Goal: Contribute content

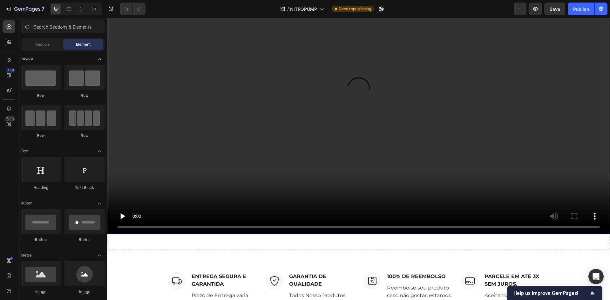
scroll to position [763, 0]
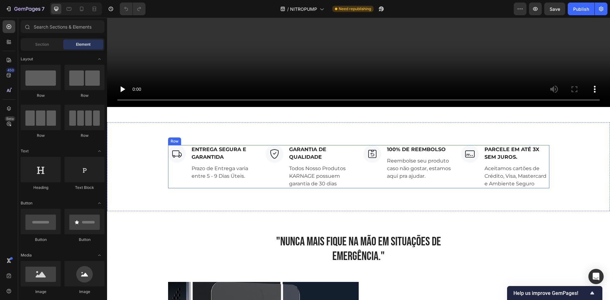
click at [353, 145] on div "Image ENTREGA SEGURA E GARANTIDA Text block Prazo de Entrega varia entre 5 - 9 …" at bounding box center [358, 166] width 381 height 43
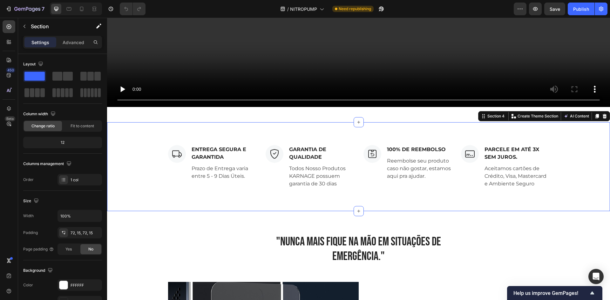
click at [361, 135] on div "Image ENTREGA SEGURA E GARANTIDA Text block Prazo de Entrega varia entre 5 - 9 …" at bounding box center [358, 166] width 503 height 89
click at [540, 10] on button "button" at bounding box center [535, 9] width 13 height 13
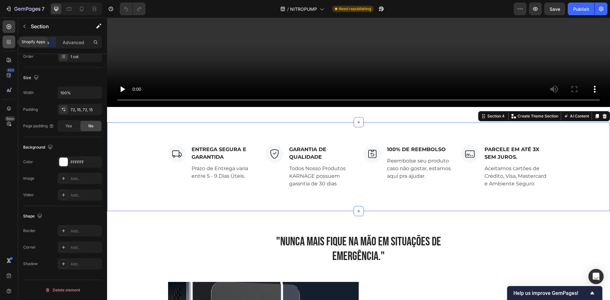
click at [13, 42] on div at bounding box center [9, 42] width 13 height 13
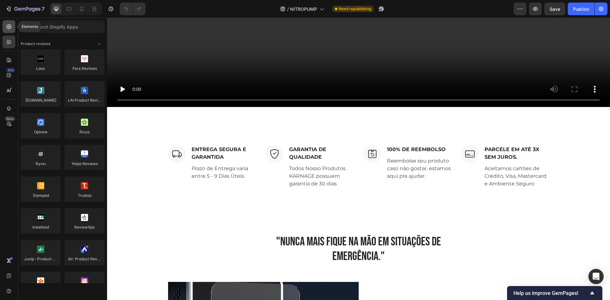
click at [14, 26] on div at bounding box center [9, 26] width 13 height 13
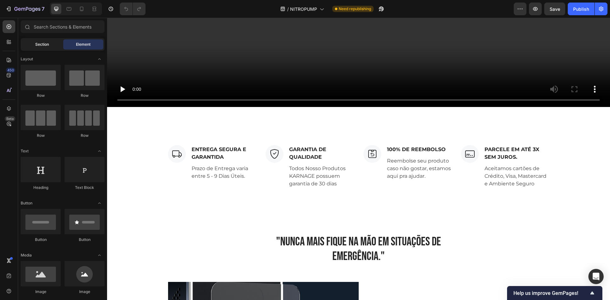
click at [41, 40] on div "Section" at bounding box center [42, 44] width 40 height 10
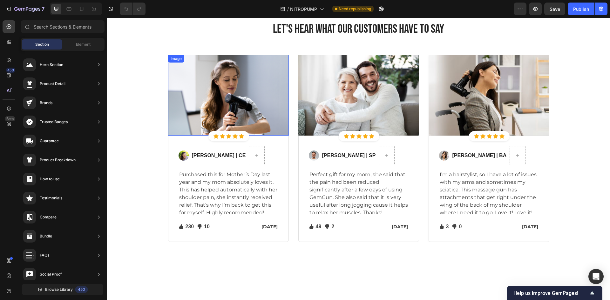
scroll to position [1812, 0]
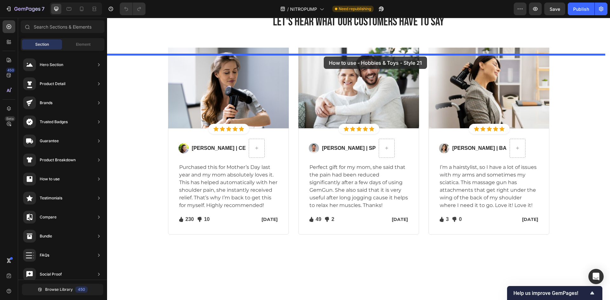
drag, startPoint x: 273, startPoint y: 71, endPoint x: 324, endPoint y: 57, distance: 52.4
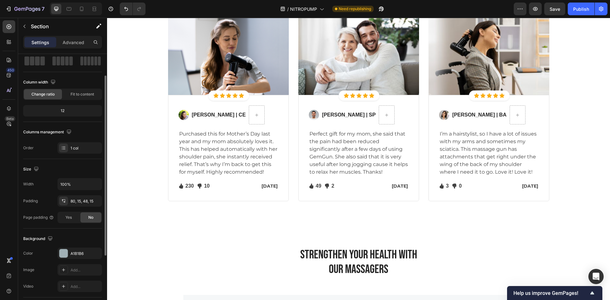
scroll to position [64, 0]
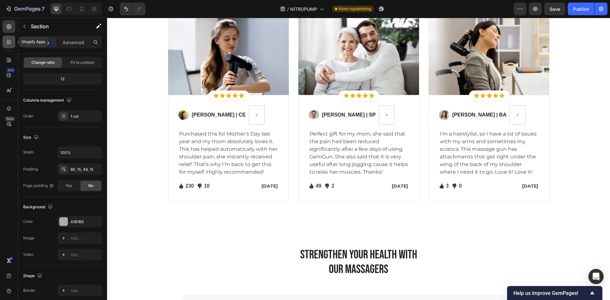
click at [10, 38] on div at bounding box center [9, 42] width 13 height 13
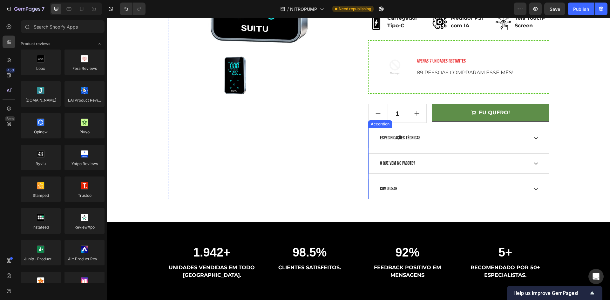
scroll to position [254, 0]
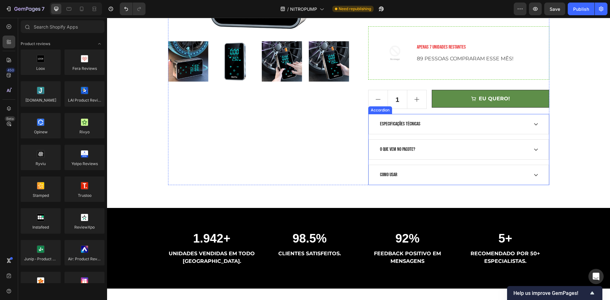
click at [485, 101] on div "EU QUERO!" at bounding box center [494, 99] width 31 height 8
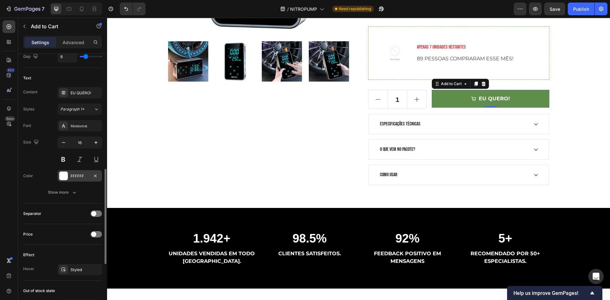
scroll to position [467, 0]
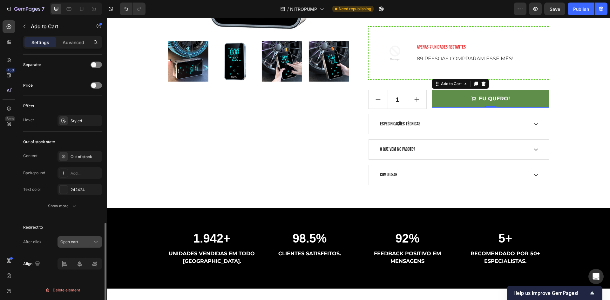
click at [432, 90] on button "EU QUERO!" at bounding box center [490, 99] width 117 height 18
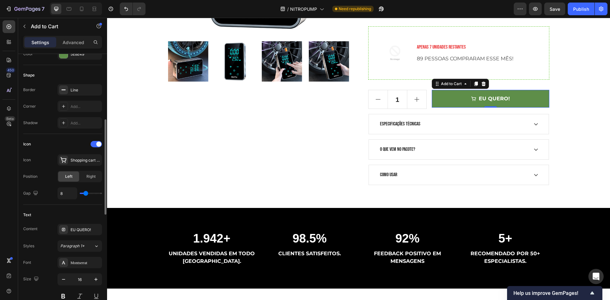
scroll to position [54, 0]
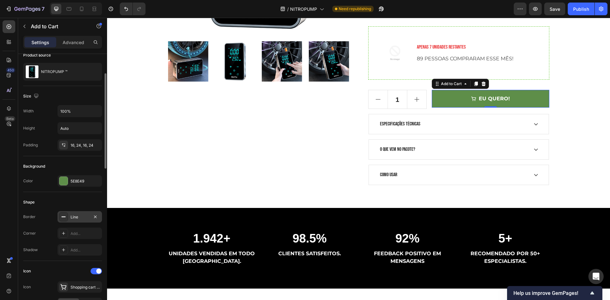
click at [84, 215] on div "Line" at bounding box center [80, 218] width 18 height 6
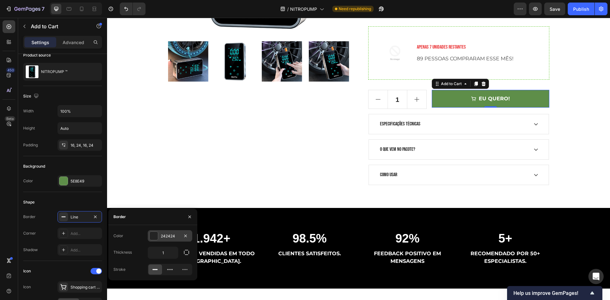
click at [156, 238] on div at bounding box center [154, 236] width 8 height 8
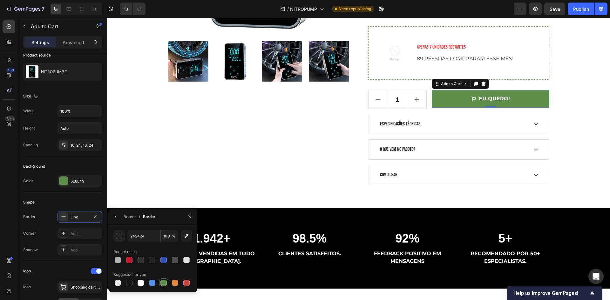
click at [163, 283] on div at bounding box center [164, 283] width 6 height 6
type input "5E8E49"
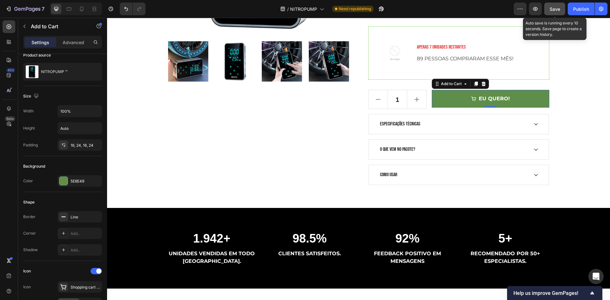
click at [559, 9] on span "Save" at bounding box center [555, 8] width 10 height 5
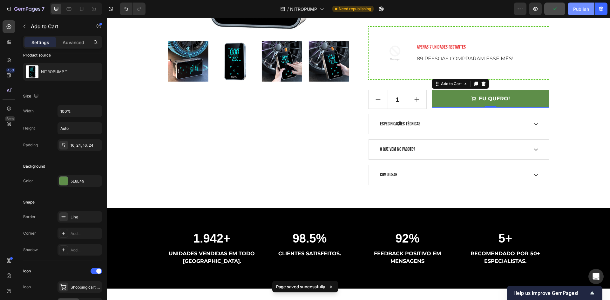
drag, startPoint x: 573, startPoint y: 12, endPoint x: 430, endPoint y: 20, distance: 142.9
click at [573, 12] on button "Publish" at bounding box center [581, 9] width 27 height 13
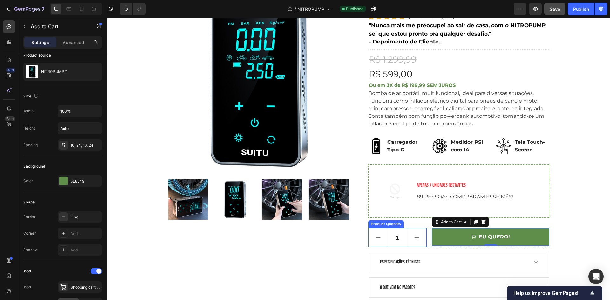
scroll to position [95, 0]
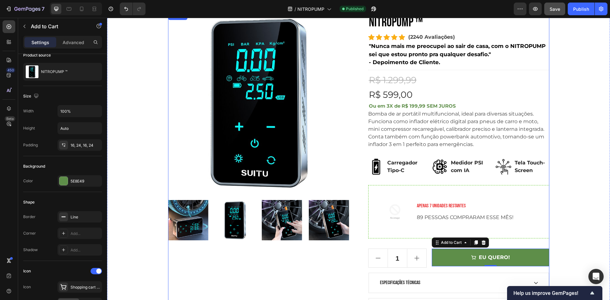
click at [427, 123] on p "Bomba de ar portátil multifuncional, ideal para diversas situações. Funciona co…" at bounding box center [456, 129] width 176 height 37
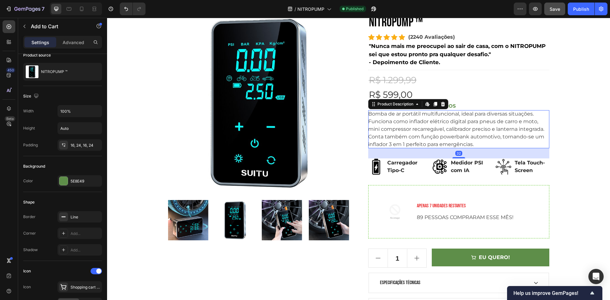
scroll to position [0, 0]
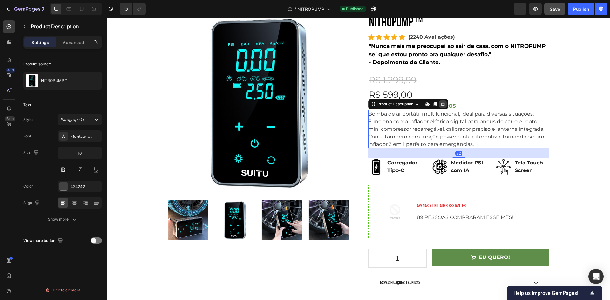
click at [441, 106] on icon at bounding box center [443, 104] width 4 height 4
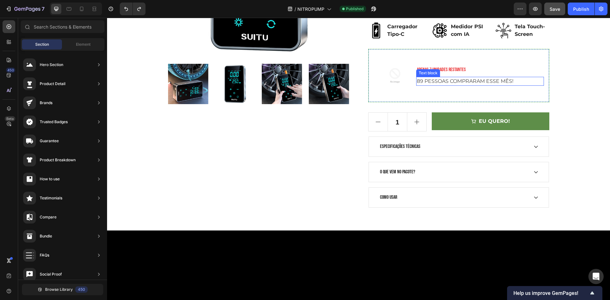
scroll to position [127, 0]
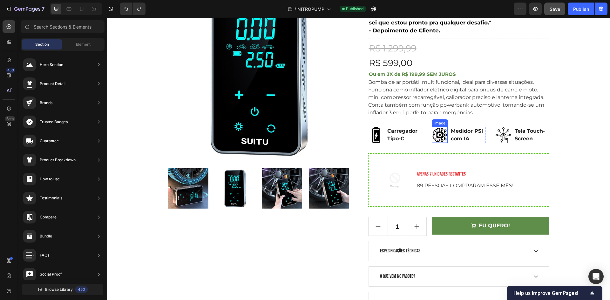
click at [434, 110] on div "Bomba de ar portátil multifuncional, ideal para diversas situações. Funciona co…" at bounding box center [458, 98] width 181 height 38
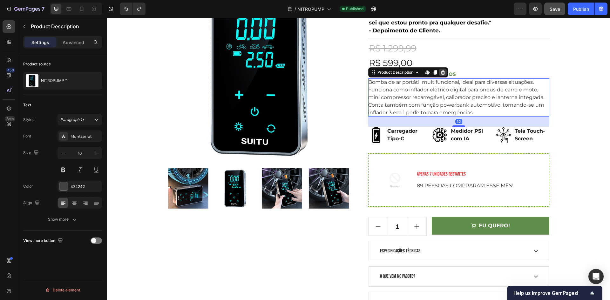
click at [443, 74] on icon at bounding box center [443, 72] width 5 height 5
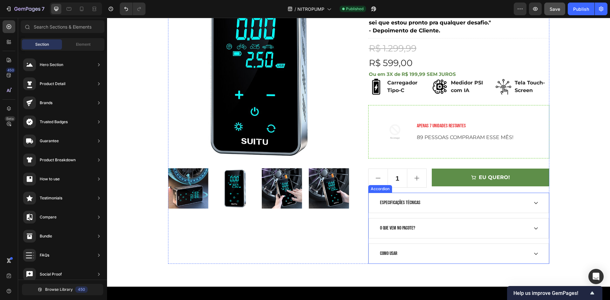
click at [449, 196] on div "ESPECIFICAÇÕES TÉCNICAS" at bounding box center [459, 203] width 180 height 20
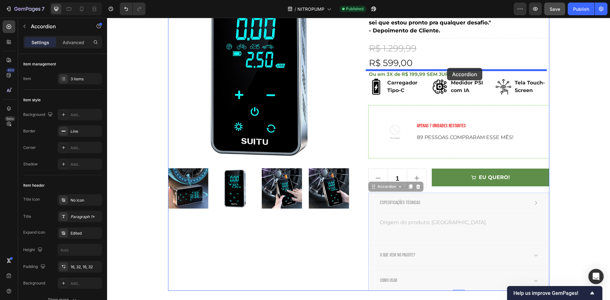
drag, startPoint x: 436, startPoint y: 208, endPoint x: 439, endPoint y: 97, distance: 111.6
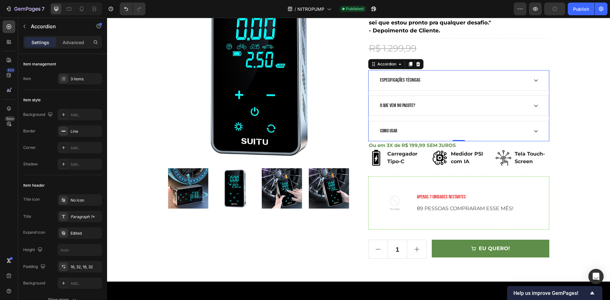
click at [584, 101] on div ""AUTONOMIA TOTAL, 3 em 1 CALIBRADOR DE PNEU, LANTERNA E POWER BANK" Heading Row…" at bounding box center [359, 93] width 494 height 332
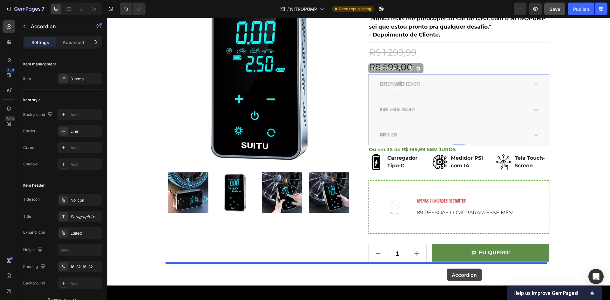
scroll to position [141, 0]
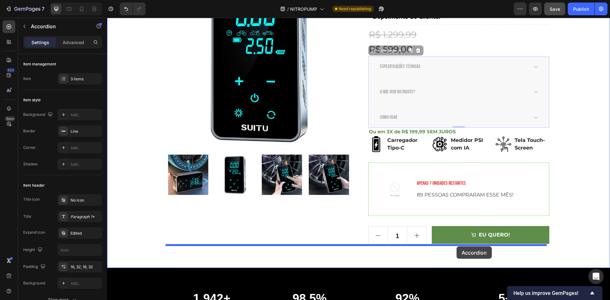
drag, startPoint x: 440, startPoint y: 107, endPoint x: 457, endPoint y: 247, distance: 140.3
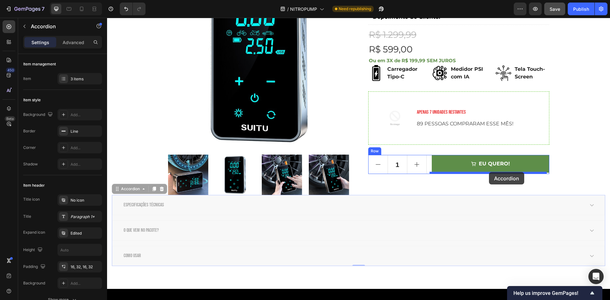
drag, startPoint x: 378, startPoint y: 202, endPoint x: 489, endPoint y: 172, distance: 115.3
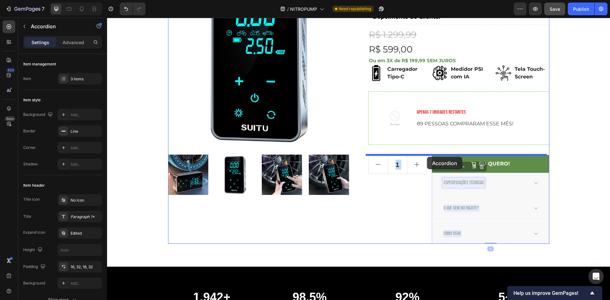
drag, startPoint x: 466, startPoint y: 190, endPoint x: 427, endPoint y: 157, distance: 50.8
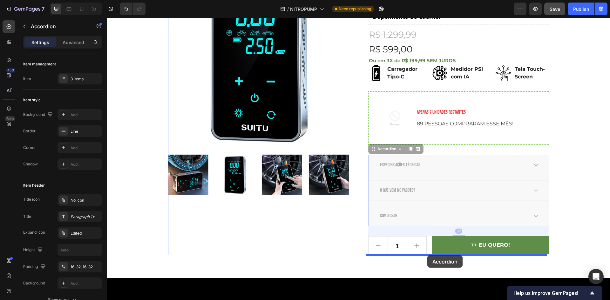
drag, startPoint x: 440, startPoint y: 162, endPoint x: 428, endPoint y: 256, distance: 93.9
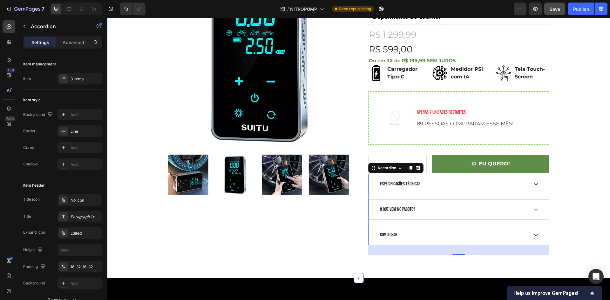
click at [572, 154] on div ""AUTONOMIA TOTAL, 3 em 1 CALIBRADOR DE PNEU, LANTERNA E POWER BANK" Heading Row…" at bounding box center [359, 84] width 494 height 343
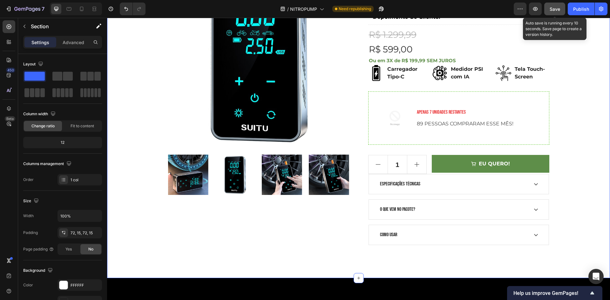
click at [554, 11] on span "Save" at bounding box center [555, 8] width 10 height 5
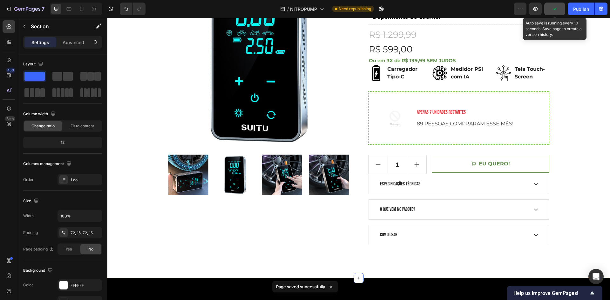
drag, startPoint x: 567, startPoint y: 157, endPoint x: 543, endPoint y: 172, distance: 28.8
click at [567, 158] on div ""AUTONOMIA TOTAL, 3 em 1 CALIBRADOR DE PNEU, LANTERNA E POWER BANK" Heading Row…" at bounding box center [359, 84] width 494 height 343
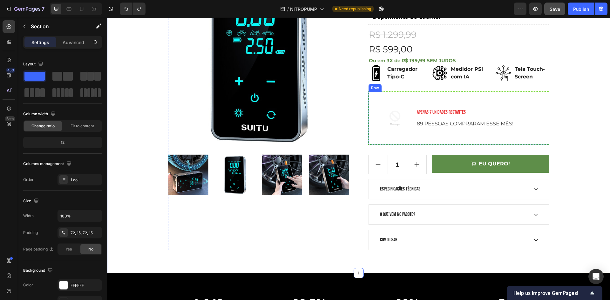
click at [562, 144] on div ""AUTONOMIA TOTAL, 3 em 1 CALIBRADOR DE PNEU, LANTERNA E POWER BANK" Heading Row…" at bounding box center [359, 82] width 494 height 338
click at [401, 118] on img at bounding box center [395, 118] width 43 height 43
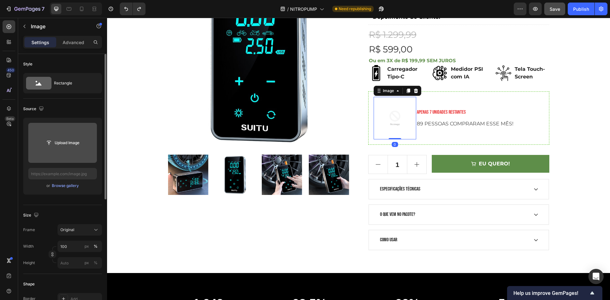
click at [67, 136] on input "file" at bounding box center [62, 143] width 69 height 40
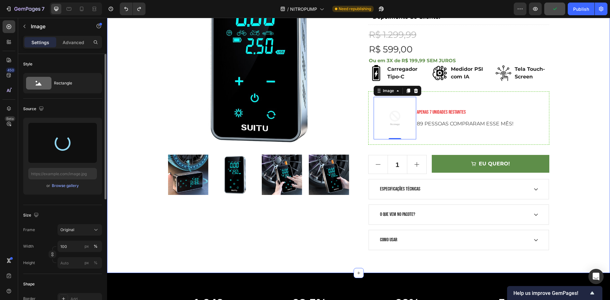
scroll to position [77, 0]
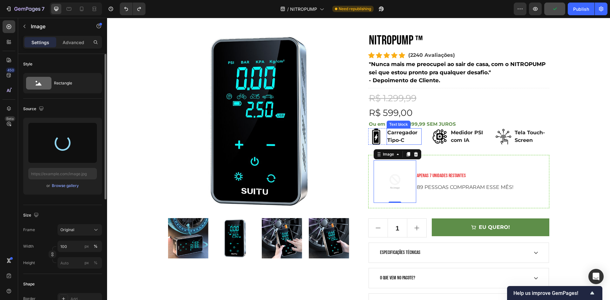
type input "[URL][DOMAIN_NAME]"
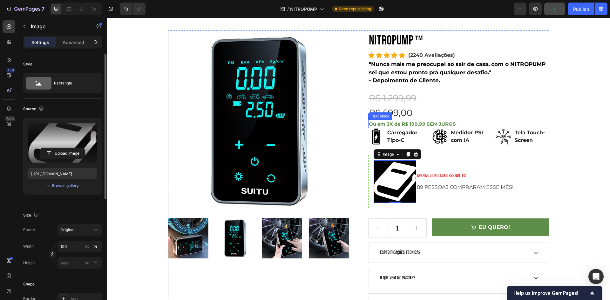
click at [460, 124] on p "Ou em 3X de R$ 199,99 SEM JUROS" at bounding box center [459, 124] width 180 height 7
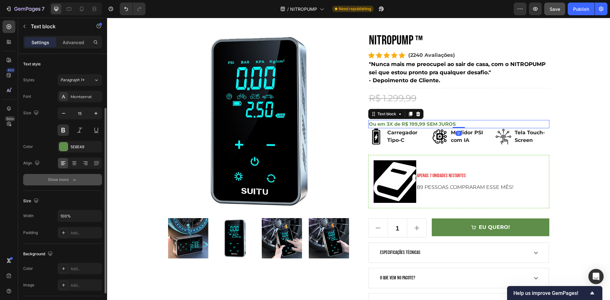
scroll to position [95, 0]
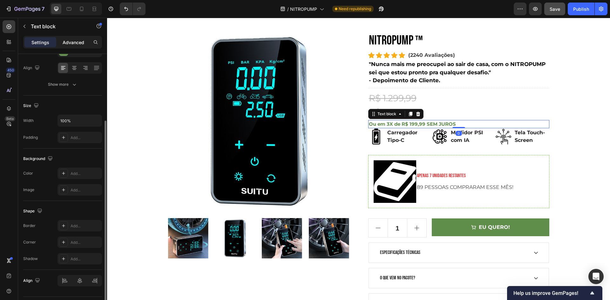
click at [75, 41] on p "Advanced" at bounding box center [74, 42] width 22 height 7
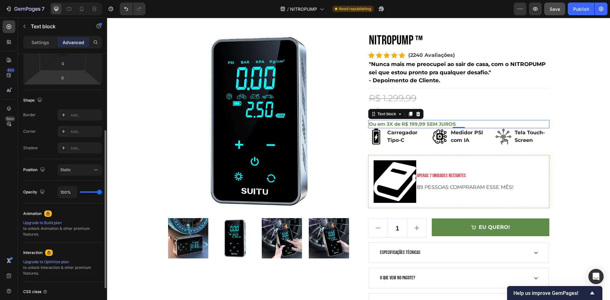
scroll to position [64, 0]
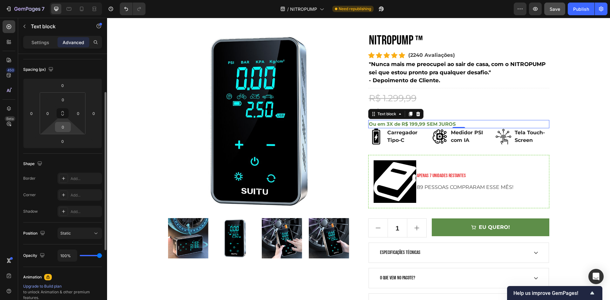
click at [60, 127] on input "0" at bounding box center [63, 127] width 13 height 10
click at [64, 126] on input "0" at bounding box center [63, 127] width 13 height 10
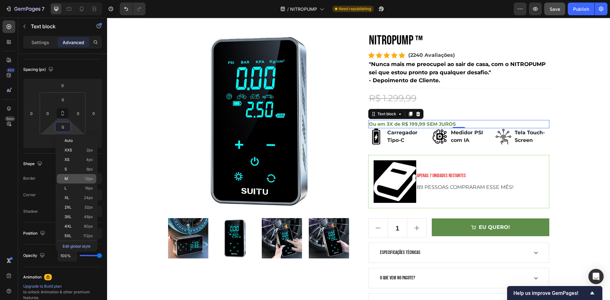
click at [69, 181] on p "M 12px" at bounding box center [79, 179] width 29 height 4
type input "12"
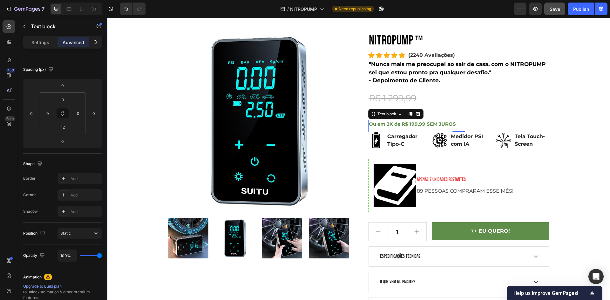
click at [578, 154] on div ""AUTONOMIA TOTAL, 3 em 1 CALIBRADOR DE PNEU, LANTERNA E POWER BANK" Heading Row…" at bounding box center [359, 146] width 494 height 341
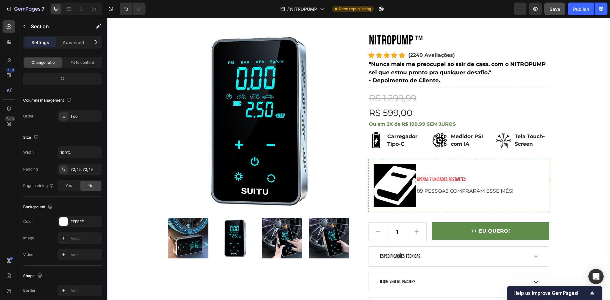
scroll to position [0, 0]
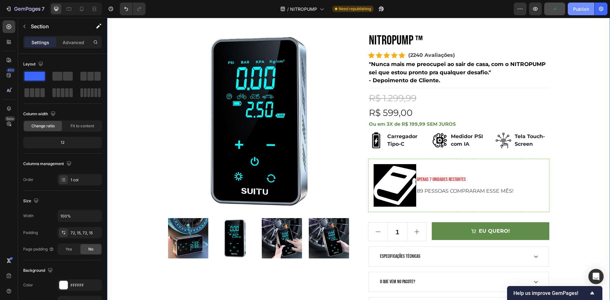
click at [577, 11] on div "Publish" at bounding box center [581, 9] width 16 height 7
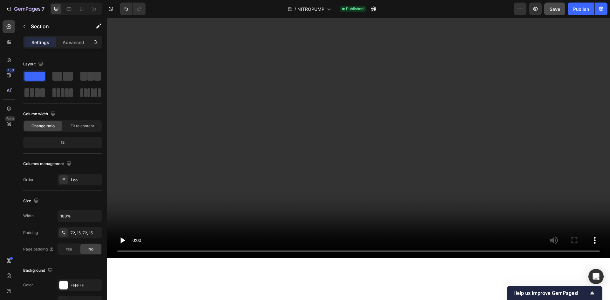
scroll to position [522, 0]
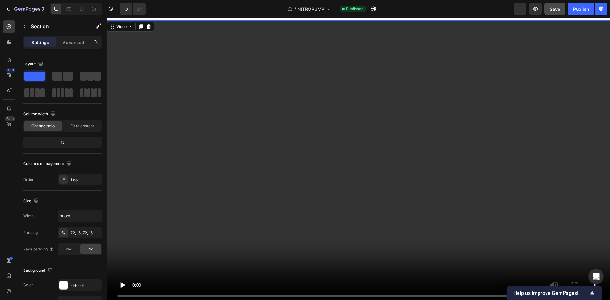
click at [242, 177] on video at bounding box center [358, 161] width 503 height 283
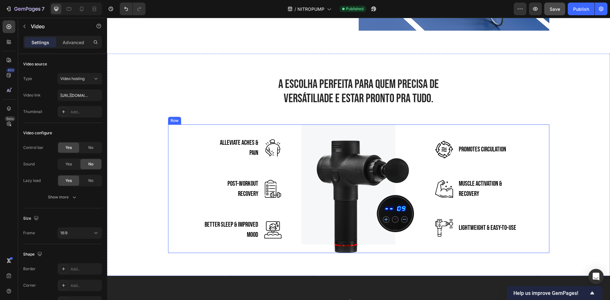
scroll to position [1380, 0]
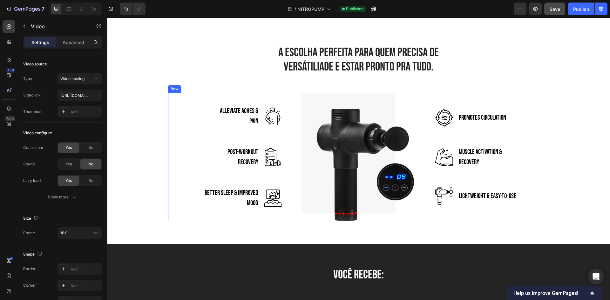
click at [251, 157] on p "Post-Workout Recovery" at bounding box center [237, 157] width 42 height 20
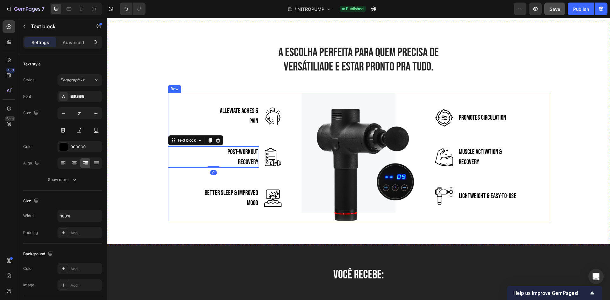
click at [239, 116] on p "Alleviate Aches & Pain" at bounding box center [237, 116] width 42 height 20
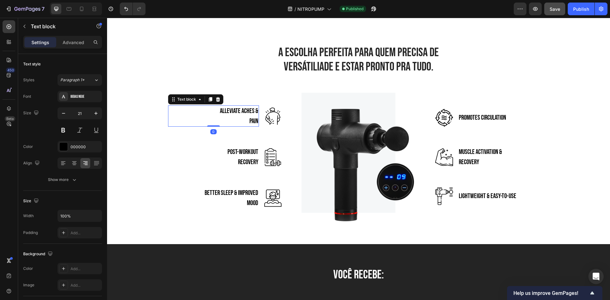
click at [351, 143] on img at bounding box center [359, 157] width 114 height 129
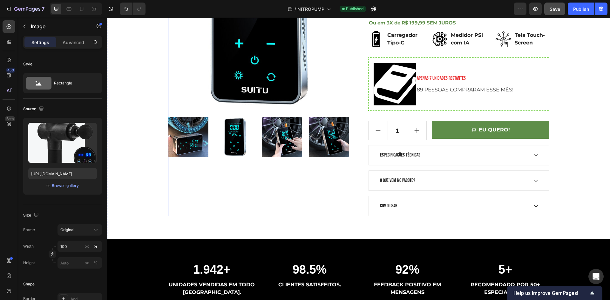
scroll to position [109, 0]
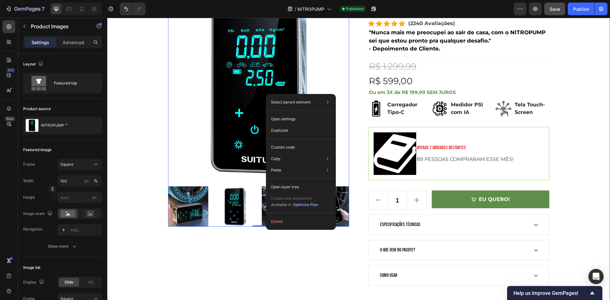
click at [161, 152] on div ""AUTONOMIA TOTAL, 3 em 1 CALIBRADOR DE PNEU, LANTERNA E POWER BANK" Heading Row…" at bounding box center [359, 115] width 494 height 341
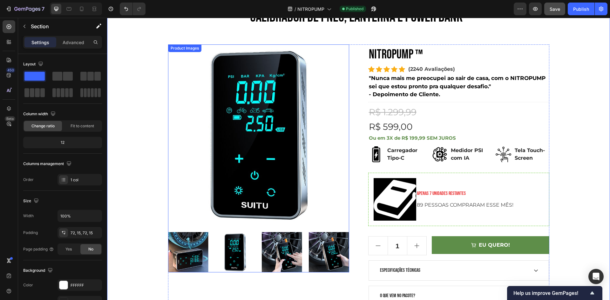
scroll to position [64, 0]
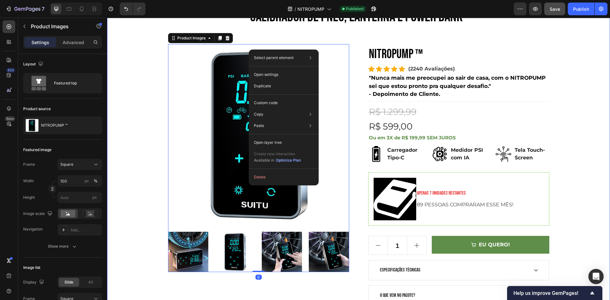
click at [544, 29] on div ""AUTONOMIA TOTAL, 3 em 1 CALIBRADOR DE PNEU, LANTERNA E POWER BANK" Heading" at bounding box center [358, 9] width 381 height 39
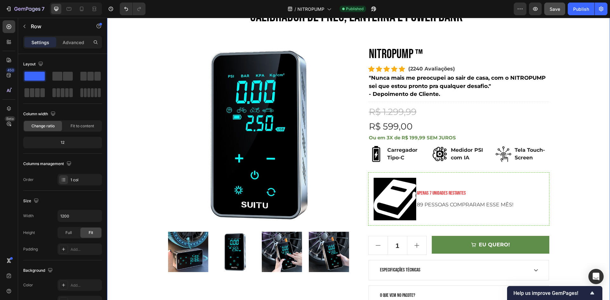
click at [568, 85] on div ""AUTONOMIA TOTAL, 3 em 1 CALIBRADOR DE PNEU, LANTERNA E POWER BANK" Heading Row…" at bounding box center [359, 160] width 494 height 341
click at [316, 97] on img at bounding box center [258, 134] width 181 height 181
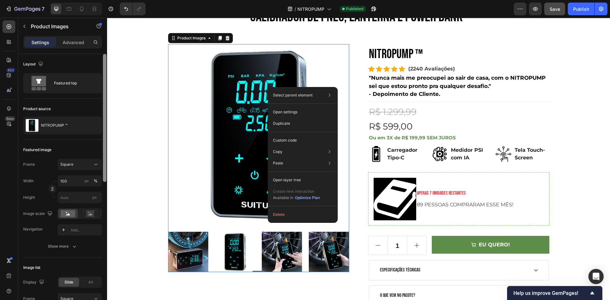
drag, startPoint x: 105, startPoint y: 90, endPoint x: 13, endPoint y: 77, distance: 92.2
click at [105, 90] on div at bounding box center [104, 118] width 3 height 128
click at [141, 77] on div ""AUTONOMIA TOTAL, 3 em 1 CALIBRADOR DE PNEU, LANTERNA E POWER BANK" Heading Row…" at bounding box center [359, 160] width 494 height 341
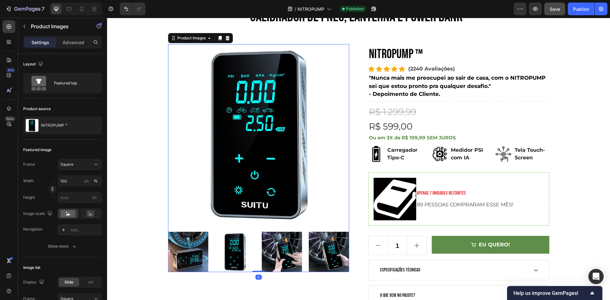
click at [219, 67] on img at bounding box center [258, 134] width 181 height 181
click at [409, 200] on img at bounding box center [395, 199] width 43 height 43
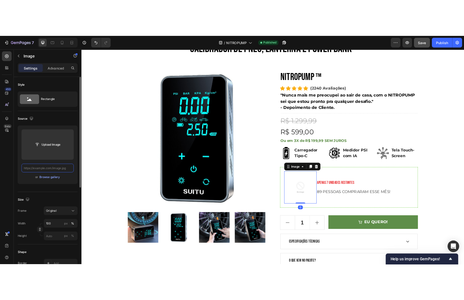
scroll to position [0, 0]
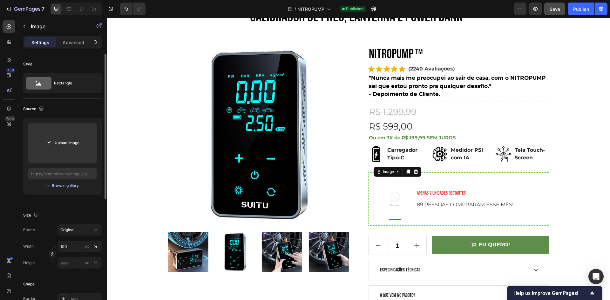
click at [73, 188] on div "Browse gallery" at bounding box center [65, 186] width 27 height 6
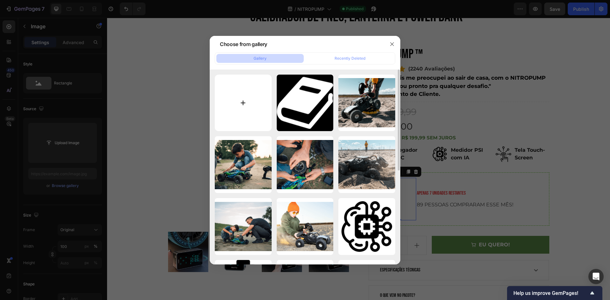
click at [250, 106] on input "file" at bounding box center [243, 103] width 57 height 57
type input "C:\fakepath\nitropump_bomba_de_ar_inflavel_portatil.png"
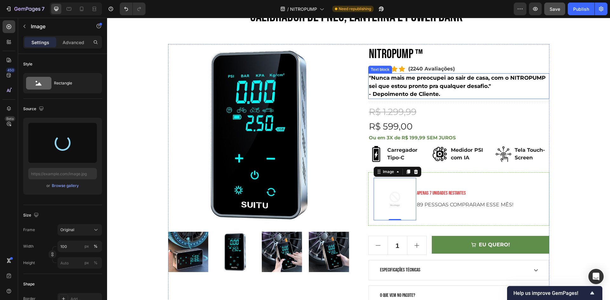
type input "[URL][DOMAIN_NAME]"
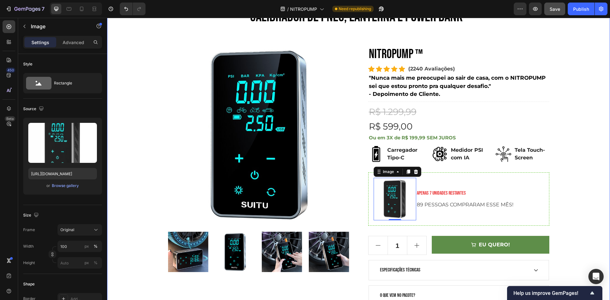
click at [550, 2] on div "7 / NITROPUMP Need republishing Preview Save Publish" at bounding box center [305, 9] width 610 height 18
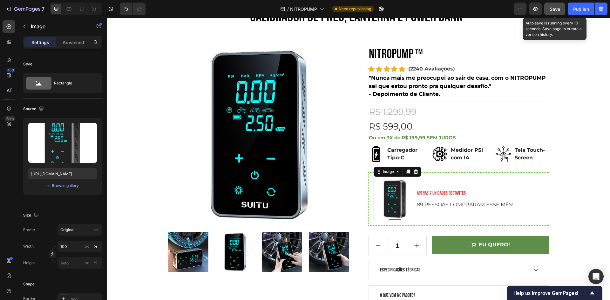
click at [554, 7] on span "Save" at bounding box center [555, 8] width 10 height 5
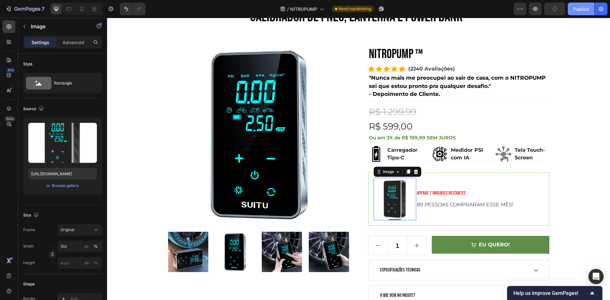
drag, startPoint x: 581, startPoint y: 12, endPoint x: 479, endPoint y: 13, distance: 102.7
click at [581, 12] on div "Publish" at bounding box center [581, 9] width 16 height 7
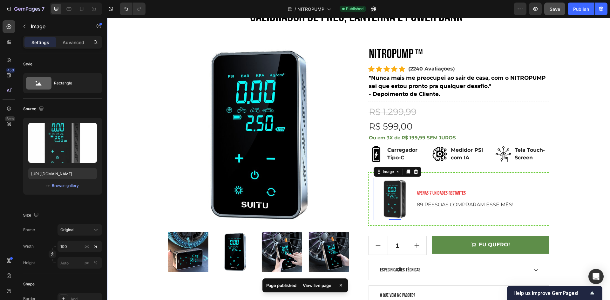
click at [581, 198] on div ""AUTONOMIA TOTAL, 3 em 1 CALIBRADOR DE PNEU, LANTERNA E POWER BANK" Heading Row…" at bounding box center [359, 160] width 494 height 341
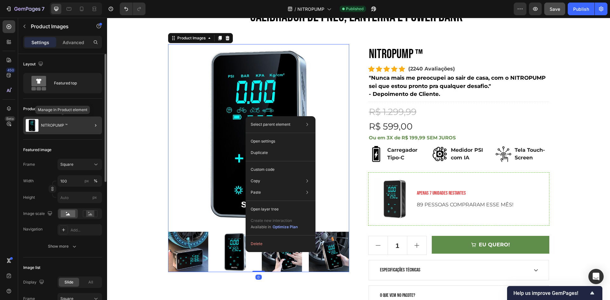
click at [58, 122] on div "NITROPUMP ™" at bounding box center [62, 126] width 79 height 18
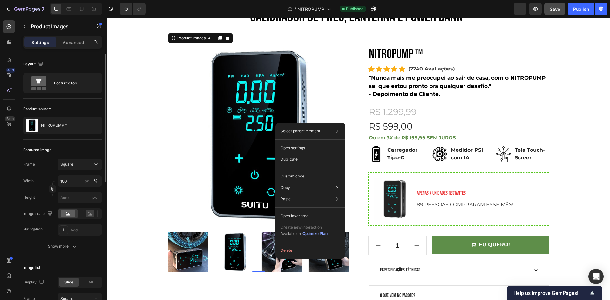
drag, startPoint x: 589, startPoint y: 50, endPoint x: 589, endPoint y: 23, distance: 27.0
click at [589, 50] on div ""AUTONOMIA TOTAL, 3 em 1 CALIBRADOR DE PNEU, LANTERNA E POWER BANK" Heading Row…" at bounding box center [359, 160] width 494 height 341
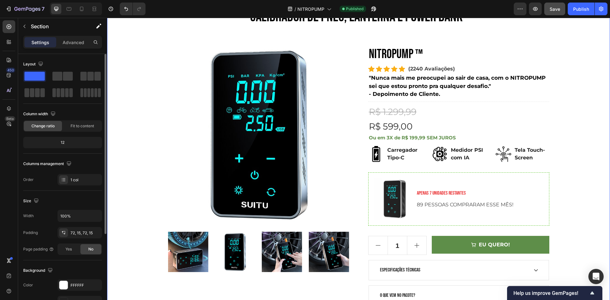
drag, startPoint x: 696, startPoint y: 18, endPoint x: 572, endPoint y: 238, distance: 252.3
click at [574, 241] on div ""AUTONOMIA TOTAL, 3 em 1 CALIBRADOR DE PNEU, LANTERNA E POWER BANK" Heading Row…" at bounding box center [359, 160] width 494 height 341
click at [598, 8] on icon "button" at bounding box center [601, 9] width 6 height 6
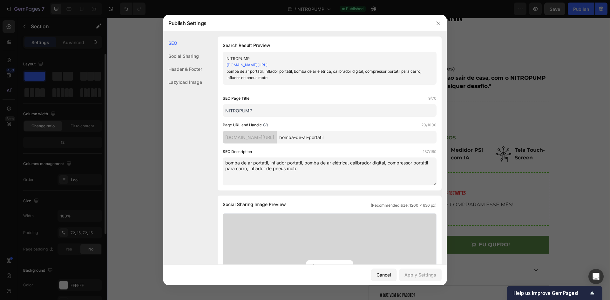
click at [536, 97] on div at bounding box center [305, 150] width 610 height 300
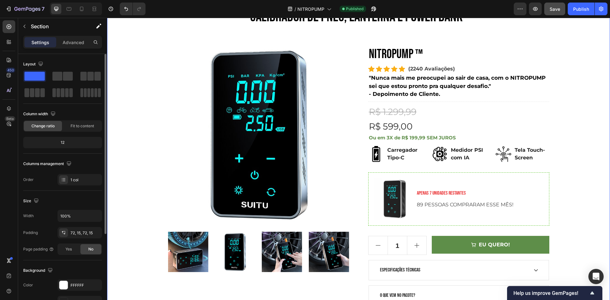
click at [269, 109] on img at bounding box center [258, 134] width 181 height 181
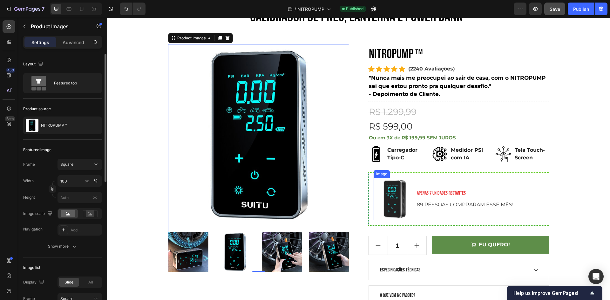
click at [405, 195] on img at bounding box center [395, 199] width 43 height 43
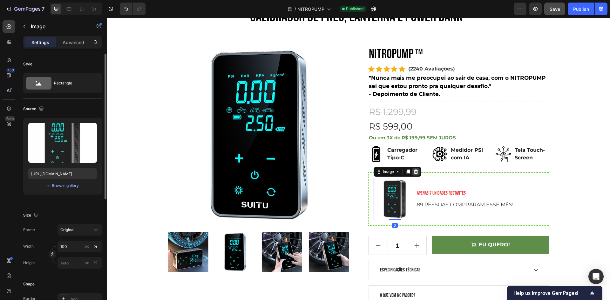
click at [413, 176] on div at bounding box center [416, 172] width 8 height 8
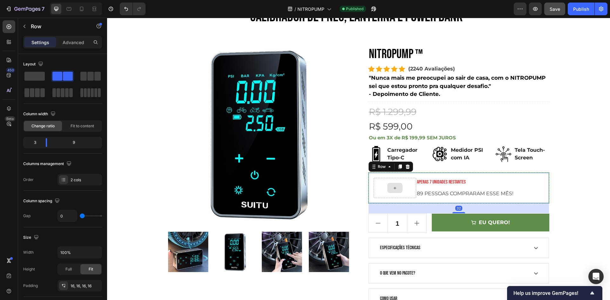
click at [401, 188] on div at bounding box center [395, 188] width 43 height 20
click at [561, 7] on button "Save" at bounding box center [555, 9] width 21 height 13
click at [582, 8] on div "Publish" at bounding box center [581, 9] width 16 height 7
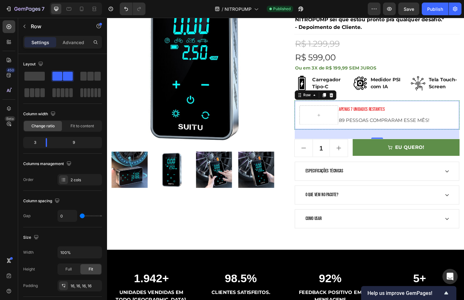
scroll to position [191, 0]
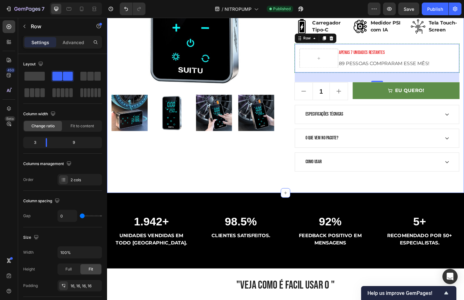
click at [246, 187] on div ""AUTONOMIA TOTAL, 3 em 1 CALIBRADOR DE PNEU, LANTERNA E POWER BANK" Heading Row…" at bounding box center [297, 22] width 381 height 365
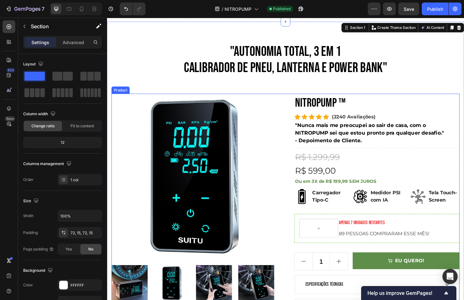
scroll to position [0, 0]
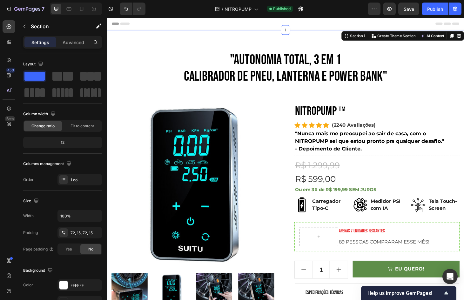
click at [440, 91] on div ""AUTONOMIA TOTAL, 3 em 1 CALIBRADOR DE PNEU, LANTERNA E POWER BANK" Heading" at bounding box center [298, 73] width 372 height 39
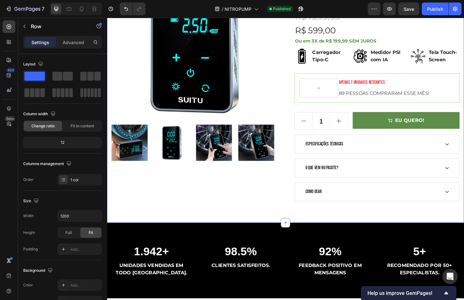
scroll to position [32, 0]
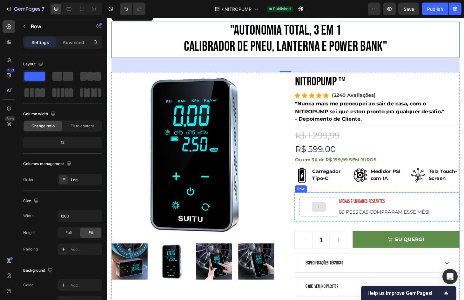
click at [339, 221] on div at bounding box center [333, 220] width 41 height 20
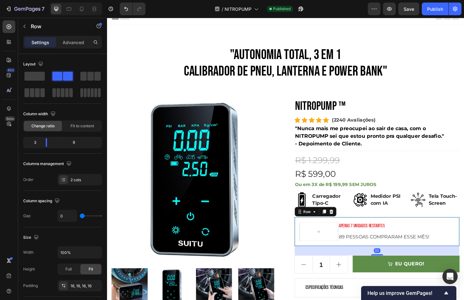
scroll to position [0, 0]
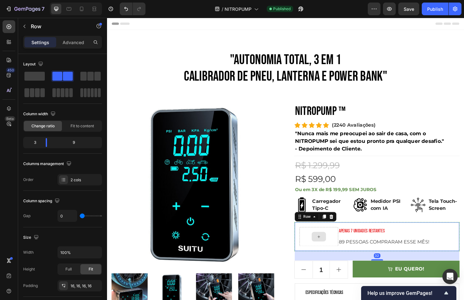
click at [331, 256] on div at bounding box center [333, 252] width 15 height 10
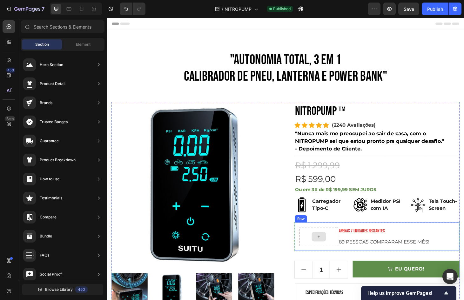
click at [331, 250] on icon at bounding box center [333, 251] width 5 height 5
click at [332, 256] on div at bounding box center [333, 252] width 15 height 10
click at [332, 254] on icon at bounding box center [333, 251] width 5 height 5
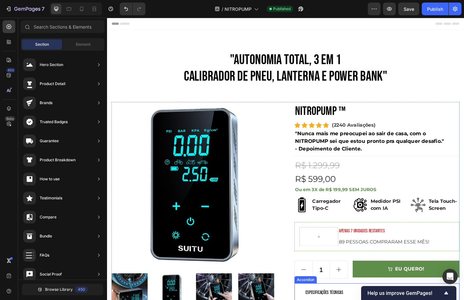
scroll to position [159, 0]
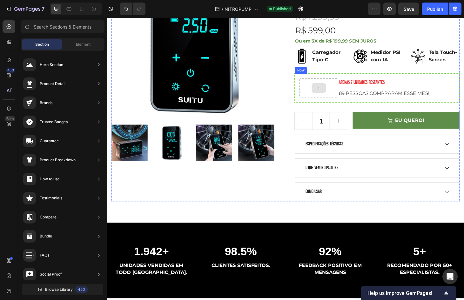
click at [332, 93] on icon at bounding box center [333, 92] width 5 height 5
click at [326, 96] on div at bounding box center [333, 93] width 15 height 10
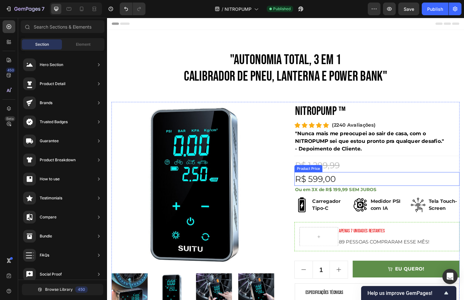
scroll to position [95, 0]
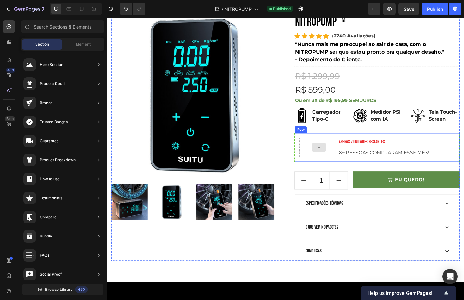
click at [327, 159] on div at bounding box center [333, 156] width 15 height 10
click at [326, 160] on div at bounding box center [333, 156] width 15 height 10
click at [330, 161] on div at bounding box center [333, 156] width 15 height 10
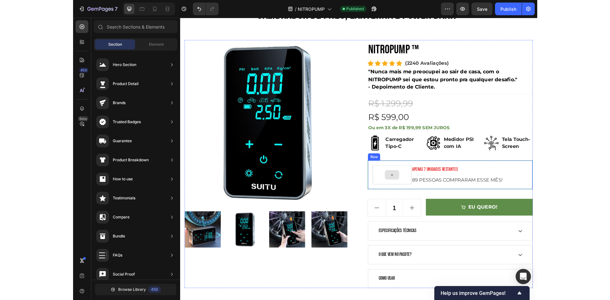
scroll to position [64, 0]
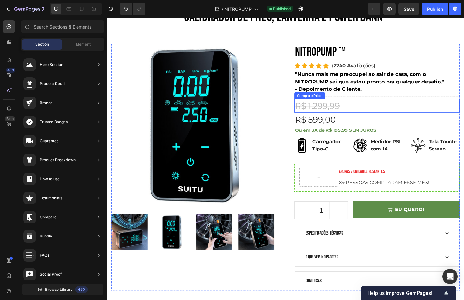
click at [467, 119] on div "R$ 1.299,99" at bounding box center [395, 112] width 176 height 15
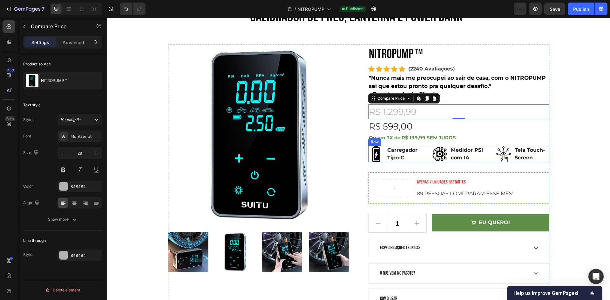
click at [517, 159] on p "Tela Touch-Screen" at bounding box center [532, 154] width 34 height 15
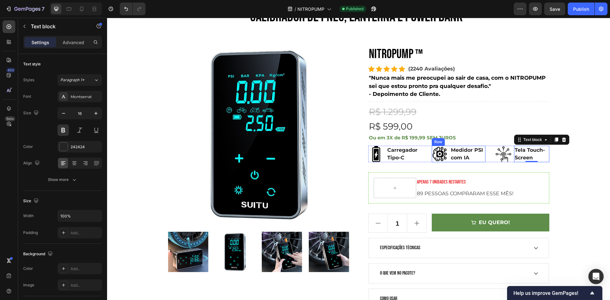
click at [460, 160] on p "Medidor PSI com IA" at bounding box center [468, 154] width 34 height 15
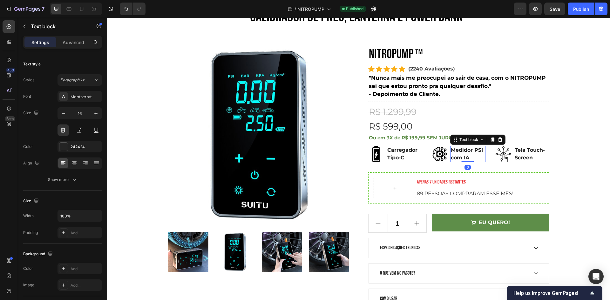
click at [471, 157] on p "Medidor PSI com IA" at bounding box center [468, 154] width 34 height 15
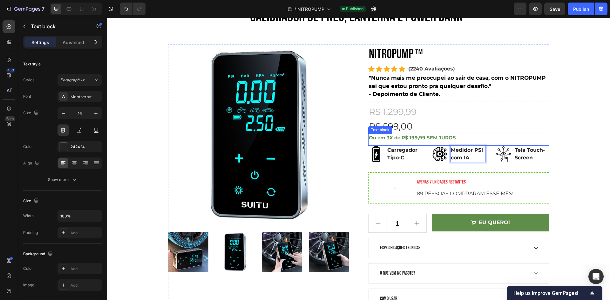
click at [401, 136] on p "Ou em 3X de R$ 199,99 SEM JUROS" at bounding box center [459, 137] width 180 height 7
click at [451, 158] on p "Medidor PSI com IA" at bounding box center [468, 154] width 34 height 15
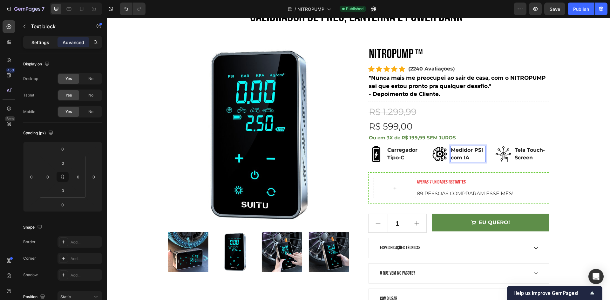
click at [31, 44] on div "Settings" at bounding box center [40, 42] width 32 height 10
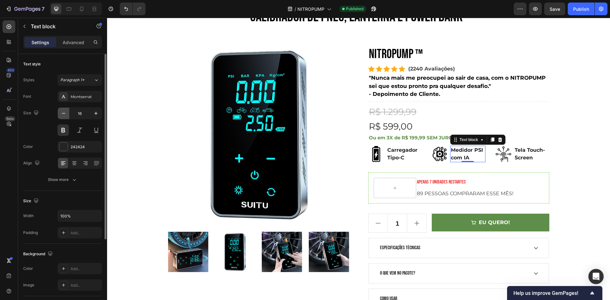
click at [61, 114] on icon "button" at bounding box center [63, 113] width 6 height 6
type input "15"
click at [382, 152] on div "Image Carregador Tipo-C Text block Row" at bounding box center [395, 154] width 54 height 17
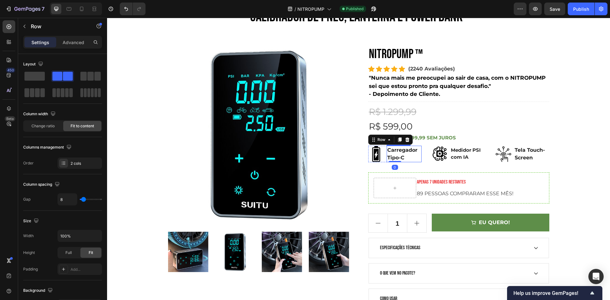
click at [394, 155] on p "Carregador Tipo-C" at bounding box center [404, 154] width 34 height 15
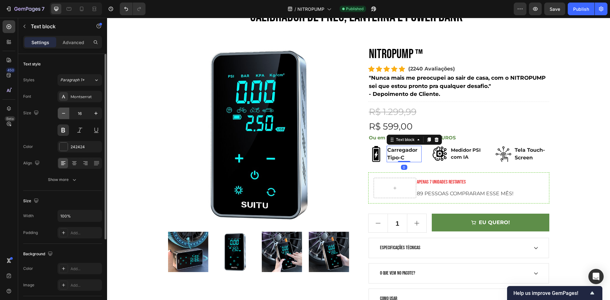
click at [62, 111] on icon "button" at bounding box center [63, 113] width 6 height 6
type input "15"
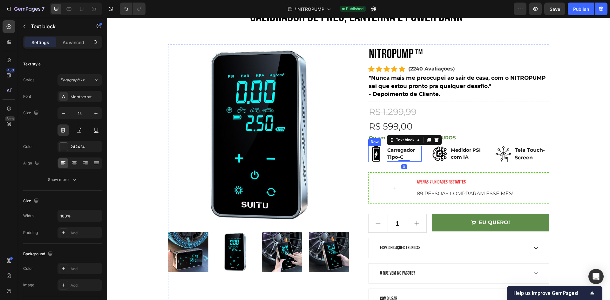
click at [507, 153] on img at bounding box center [504, 155] width 16 height 16
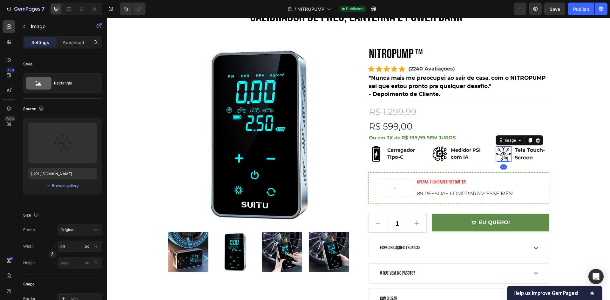
click at [519, 155] on p "Tela Touch-Screen" at bounding box center [532, 154] width 34 height 15
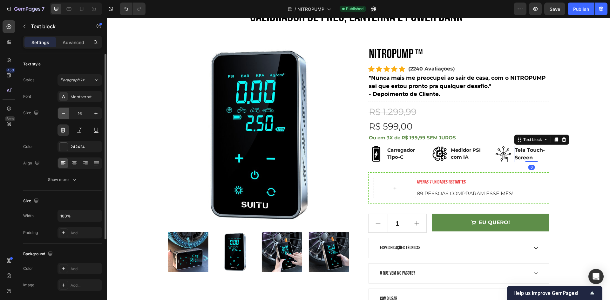
click at [64, 115] on icon "button" at bounding box center [63, 113] width 6 height 6
type input "15"
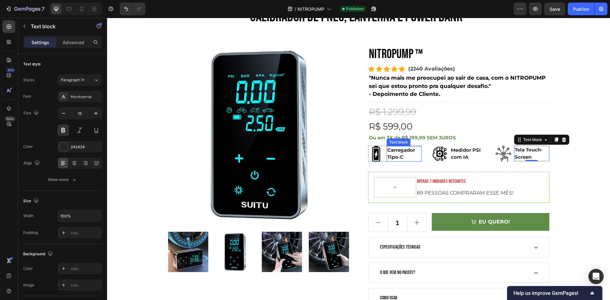
click at [405, 155] on p "Carregador Tipo-C" at bounding box center [404, 154] width 34 height 14
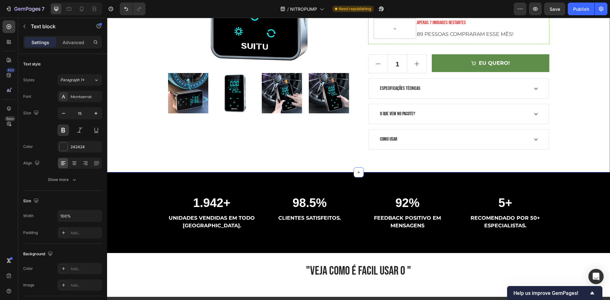
scroll to position [95, 0]
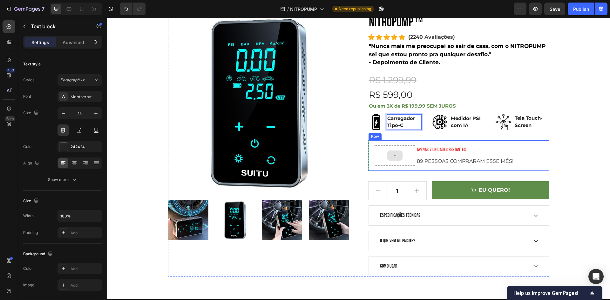
click at [390, 155] on div at bounding box center [394, 156] width 15 height 10
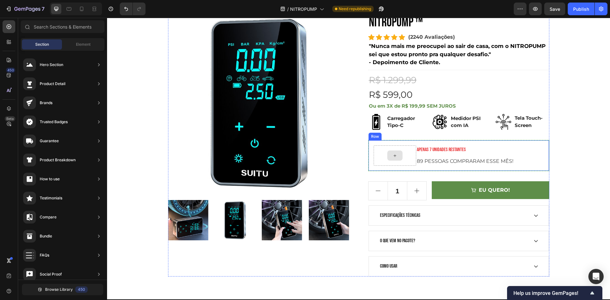
click at [394, 158] on icon at bounding box center [395, 155] width 5 height 5
click at [396, 157] on div at bounding box center [394, 156] width 15 height 10
click at [389, 128] on p "Carregador Tipo-C" at bounding box center [404, 122] width 34 height 14
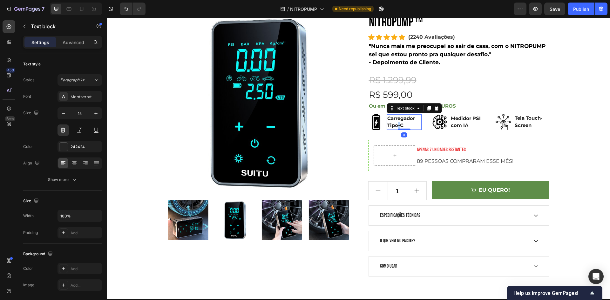
click at [397, 123] on p "Carregador Tipo-C" at bounding box center [404, 122] width 34 height 14
click at [398, 123] on p "Carregador Tipo-C" at bounding box center [404, 122] width 34 height 14
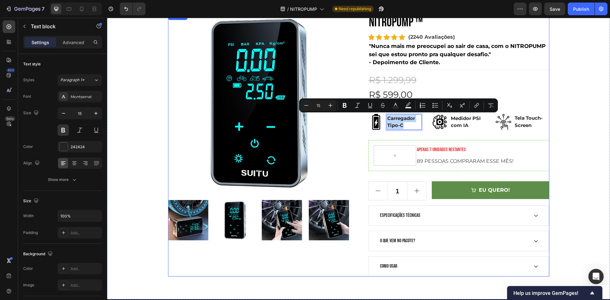
click at [464, 122] on p "Medidor PSI com IA" at bounding box center [468, 122] width 34 height 14
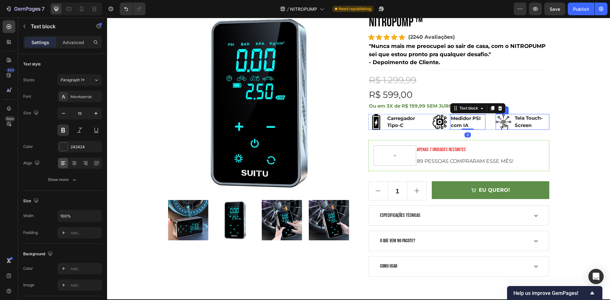
click at [531, 121] on p "Tela Touch-Screen" at bounding box center [532, 122] width 34 height 14
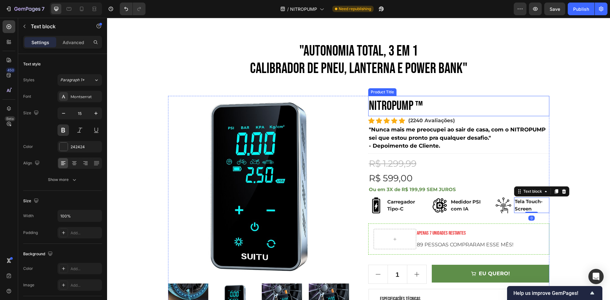
scroll to position [0, 0]
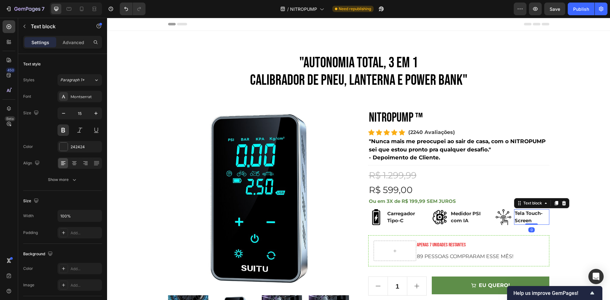
click at [560, 17] on div "7 / NITROPUMP Need republishing Preview Save Publish" at bounding box center [305, 9] width 610 height 18
click at [558, 13] on button "Save" at bounding box center [555, 9] width 21 height 13
drag, startPoint x: 570, startPoint y: 11, endPoint x: 565, endPoint y: 15, distance: 6.6
click at [569, 11] on button "Publish" at bounding box center [581, 9] width 27 height 13
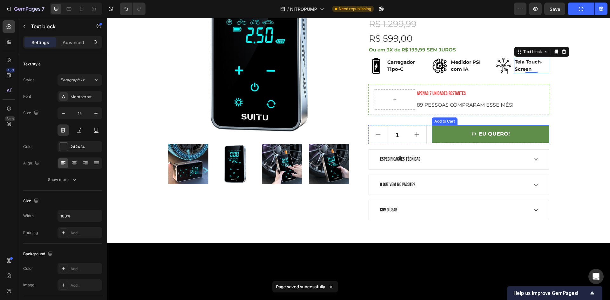
scroll to position [159, 0]
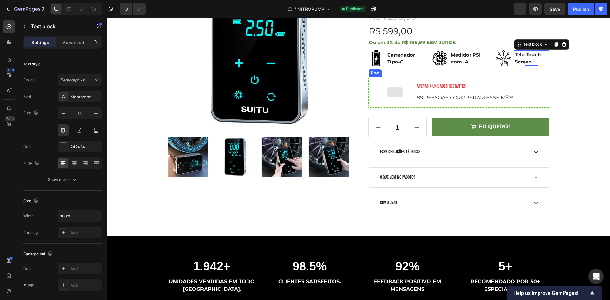
click at [380, 94] on div at bounding box center [395, 92] width 43 height 20
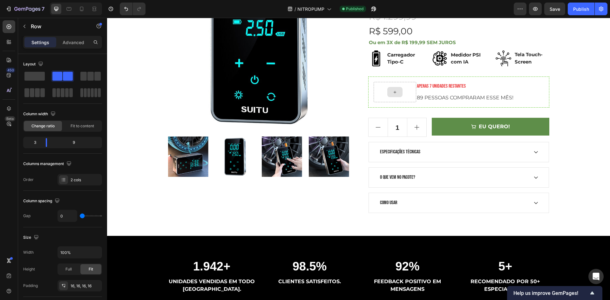
click at [387, 95] on div at bounding box center [394, 92] width 15 height 10
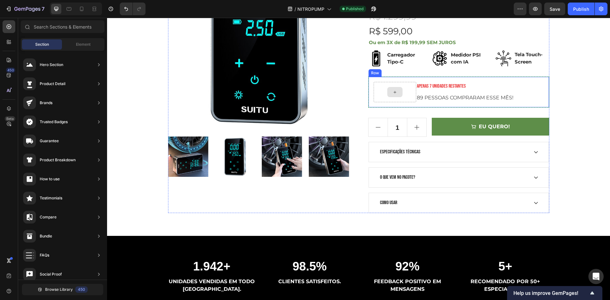
click at [396, 91] on div at bounding box center [394, 92] width 15 height 10
click at [394, 93] on icon at bounding box center [395, 92] width 5 height 5
click at [96, 41] on div "Element" at bounding box center [83, 44] width 40 height 10
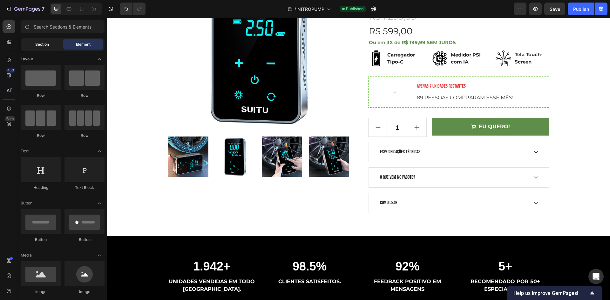
click at [51, 49] on div "Section" at bounding box center [42, 44] width 40 height 10
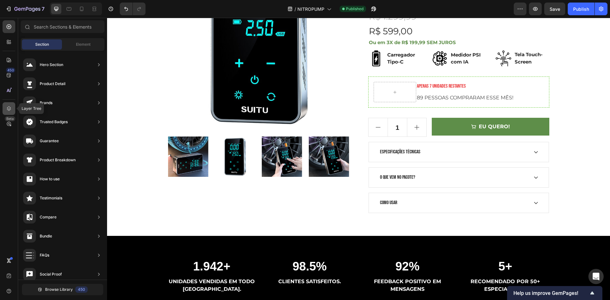
click at [10, 108] on icon at bounding box center [9, 109] width 6 height 6
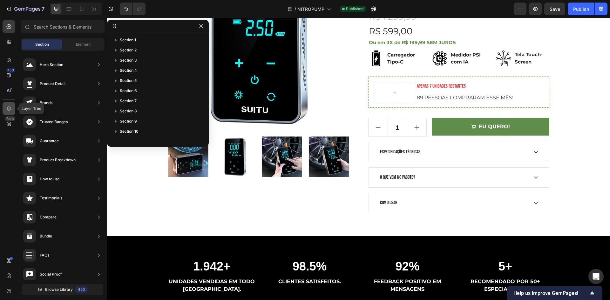
click at [9, 108] on icon at bounding box center [9, 109] width 6 height 6
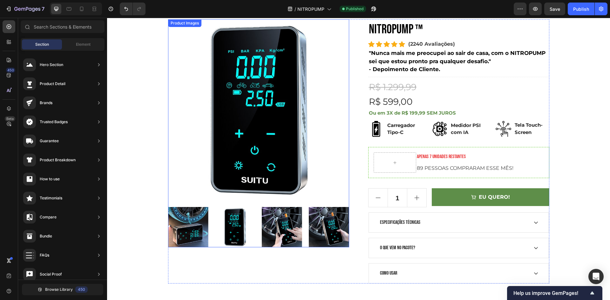
scroll to position [64, 0]
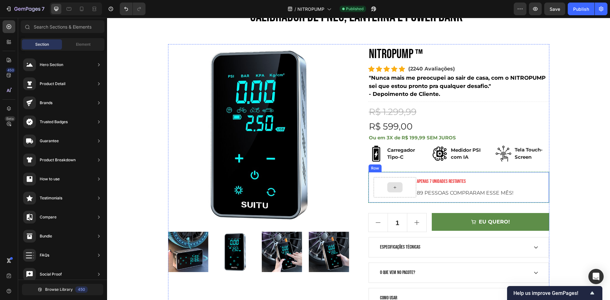
click at [399, 186] on div at bounding box center [394, 187] width 15 height 10
click at [394, 188] on icon at bounding box center [395, 187] width 3 height 3
click at [384, 183] on div at bounding box center [395, 187] width 43 height 20
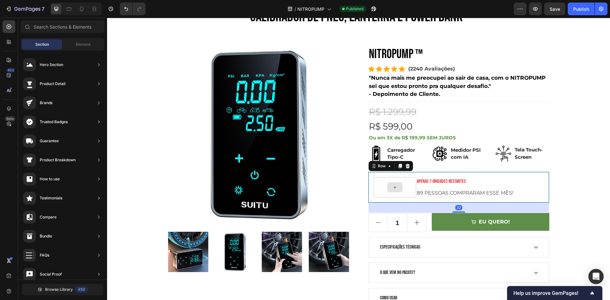
click at [394, 187] on icon at bounding box center [395, 187] width 5 height 5
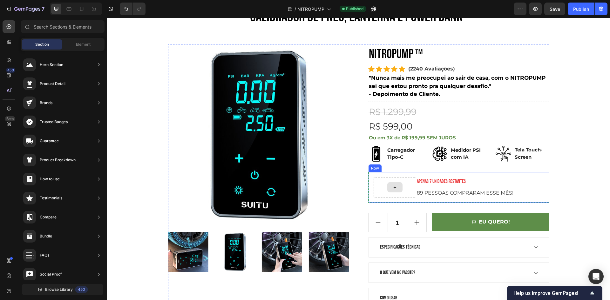
click at [394, 187] on icon at bounding box center [395, 187] width 5 height 5
click at [396, 187] on div at bounding box center [394, 187] width 15 height 10
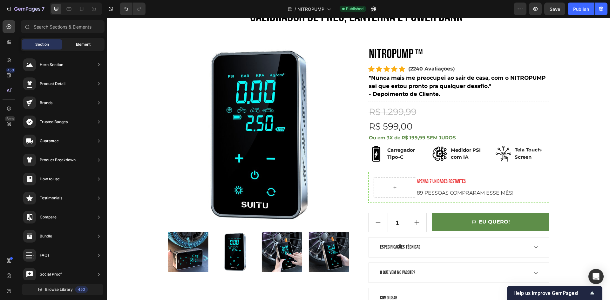
click at [75, 44] on div "Element" at bounding box center [83, 44] width 40 height 10
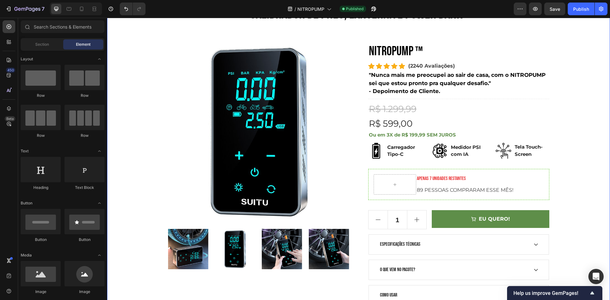
scroll to position [159, 0]
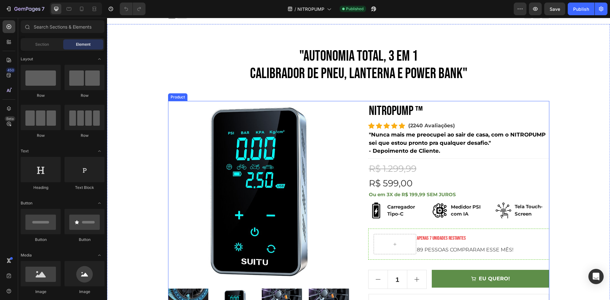
scroll to position [64, 0]
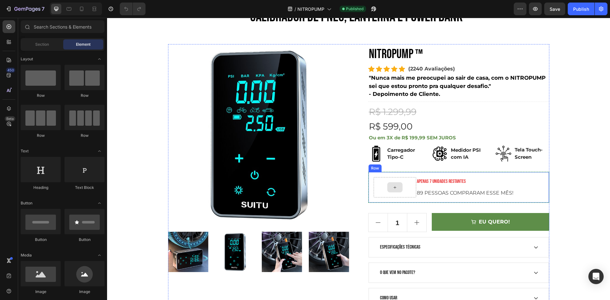
click at [397, 193] on div at bounding box center [395, 187] width 43 height 20
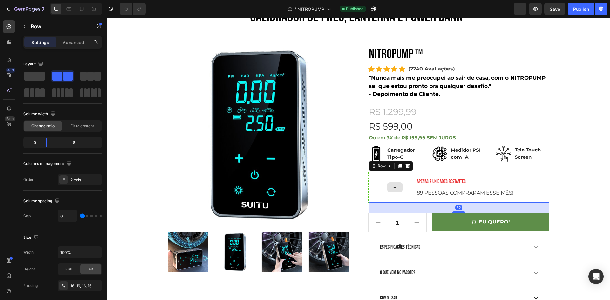
click at [394, 191] on div at bounding box center [394, 187] width 15 height 10
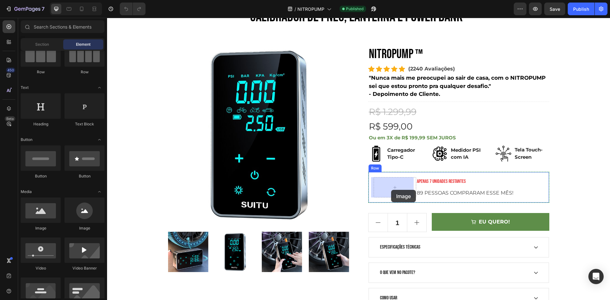
drag, startPoint x: 205, startPoint y: 235, endPoint x: 391, endPoint y: 190, distance: 191.2
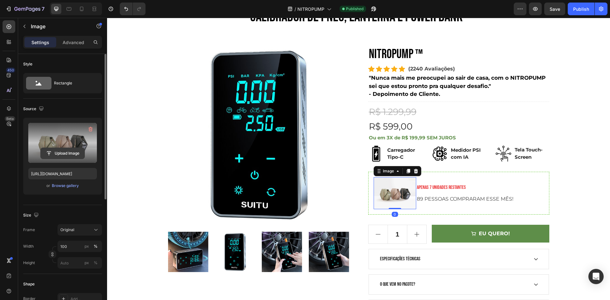
click at [72, 152] on input "file" at bounding box center [63, 153] width 44 height 11
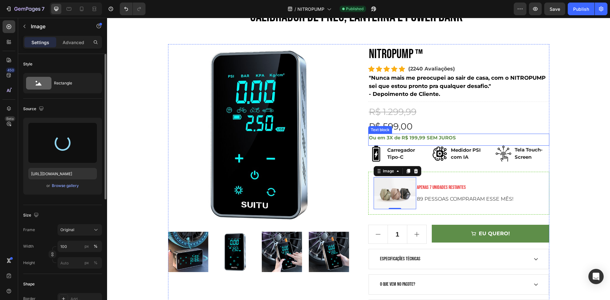
type input "https://cdn.shopify.com/s/files/1/0688/9924/2135/files/gempages_585738742786949…"
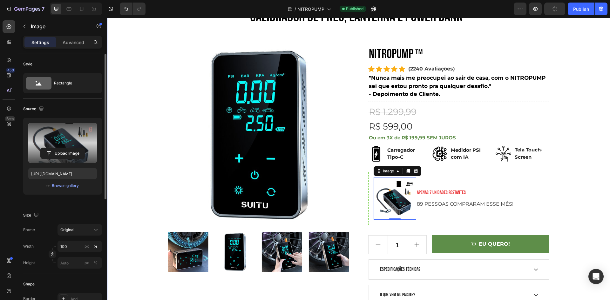
click at [561, 185] on div ""AUTONOMIA TOTAL, 3 em 1 CALIBRADOR DE PNEU, LANTERNA E POWER BANK" Heading Row…" at bounding box center [359, 160] width 494 height 341
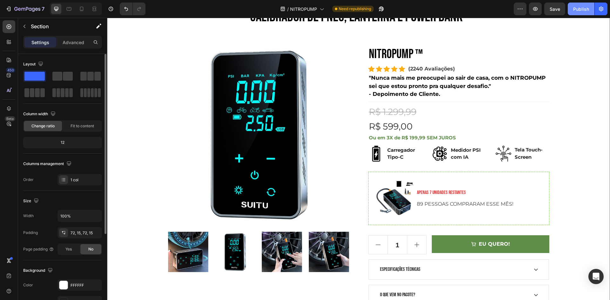
click at [586, 10] on div "Publish" at bounding box center [581, 9] width 16 height 7
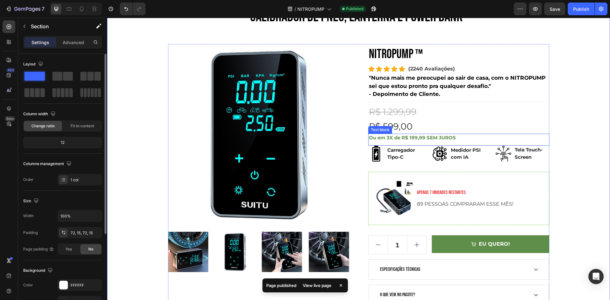
click at [434, 138] on p "Ou em 3X de R$ 199,99 SEM JUROS" at bounding box center [459, 137] width 180 height 7
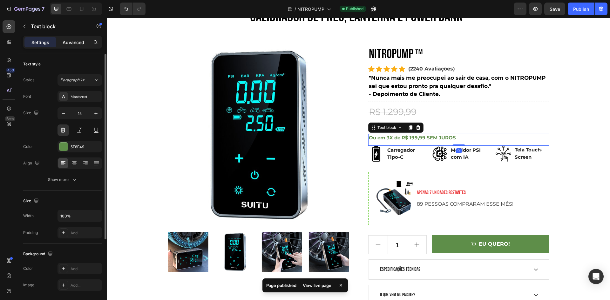
click at [74, 40] on p "Advanced" at bounding box center [74, 42] width 22 height 7
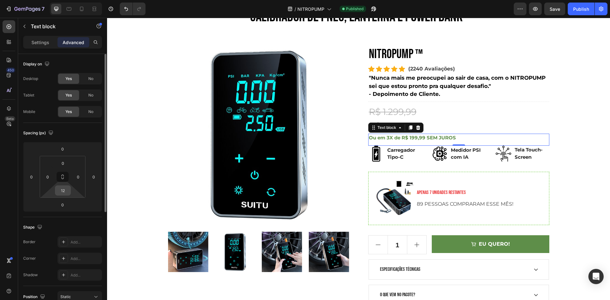
click at [66, 193] on input "12" at bounding box center [63, 191] width 13 height 10
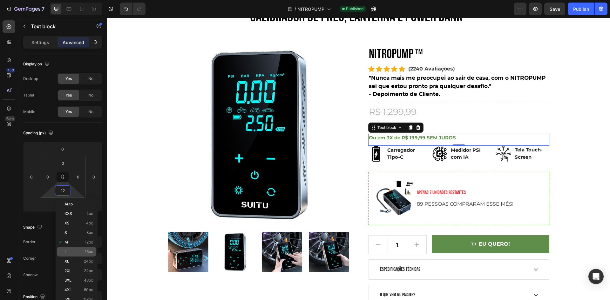
click at [79, 249] on div "L 16px" at bounding box center [76, 252] width 39 height 10
type input "16"
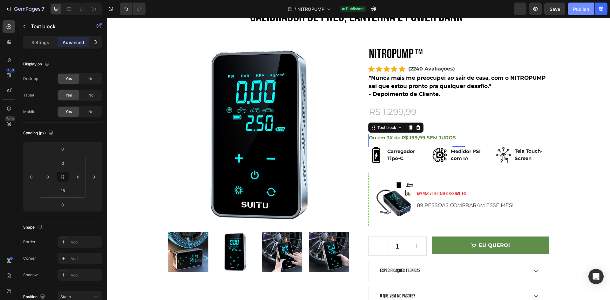
click at [577, 7] on div "Publish" at bounding box center [581, 9] width 16 height 7
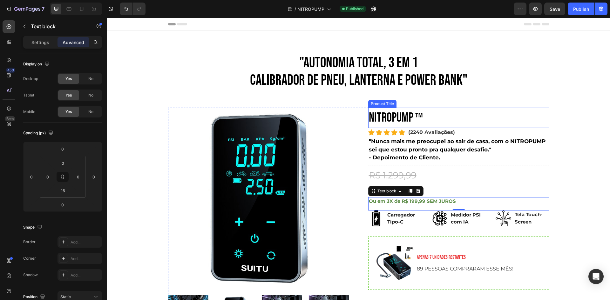
click at [407, 117] on h2 "NITROPUMP ™" at bounding box center [458, 118] width 181 height 20
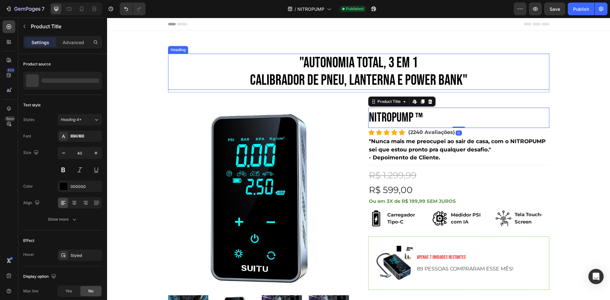
click at [395, 84] on h2 ""AUTONOMIA TOTAL, 3 em 1 CALIBRADOR DE PNEU, LANTERNA E POWER BANK"" at bounding box center [358, 72] width 381 height 36
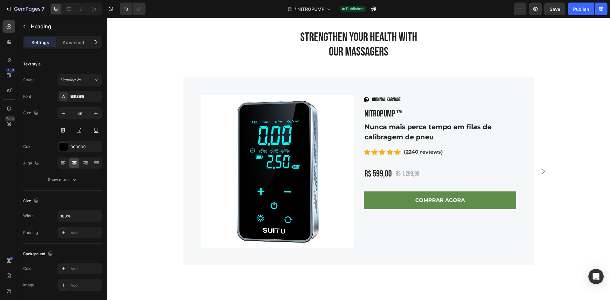
scroll to position [2198, 0]
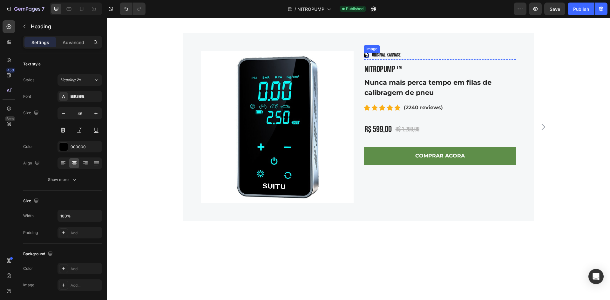
click at [364, 58] on img at bounding box center [366, 55] width 5 height 5
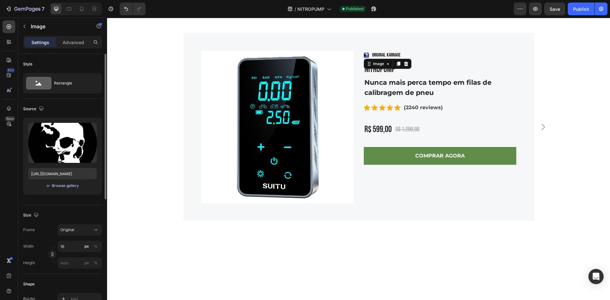
click at [71, 187] on div "Browse gallery" at bounding box center [65, 186] width 27 height 6
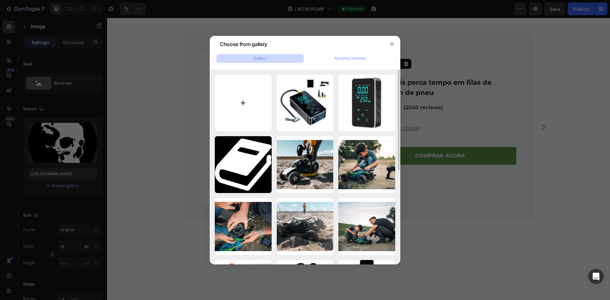
click at [262, 116] on input "file" at bounding box center [243, 103] width 57 height 57
type input "C:\fakepath\1.png"
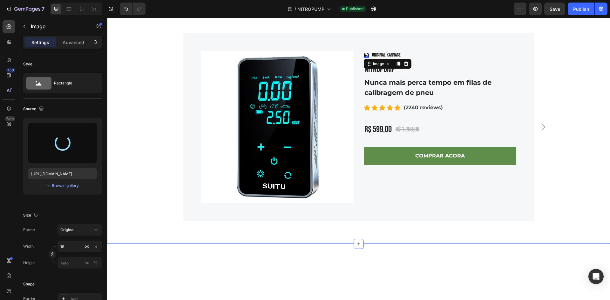
type input "https://cdn.shopify.com/s/files/1/0688/9924/2135/files/gempages_585738742786949…"
click at [512, 113] on div "Strengthen Your Health With Our Massagers Heading Row Product Images Image 0 OR…" at bounding box center [359, 103] width 494 height 236
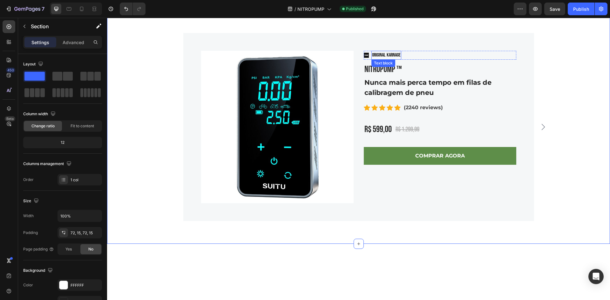
click at [364, 58] on img at bounding box center [366, 55] width 5 height 5
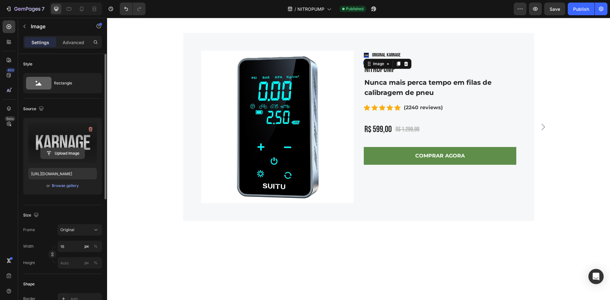
click at [67, 154] on input "file" at bounding box center [63, 153] width 44 height 11
type input "https://cdn.shopify.com/s/files/1/0688/9924/2135/files/gempages_585738742786949…"
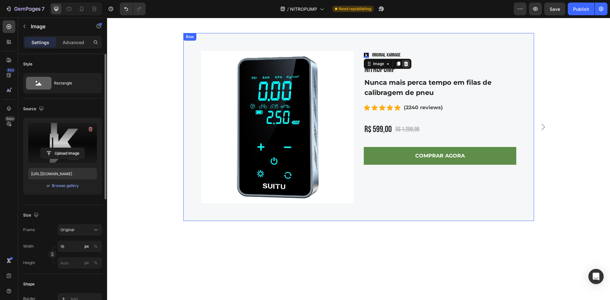
drag, startPoint x: 406, startPoint y: 145, endPoint x: 427, endPoint y: 148, distance: 21.2
click at [406, 66] on icon at bounding box center [406, 63] width 5 height 5
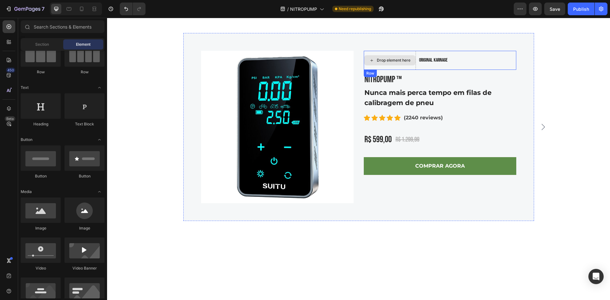
click at [379, 70] on div "Drop element here" at bounding box center [390, 60] width 52 height 19
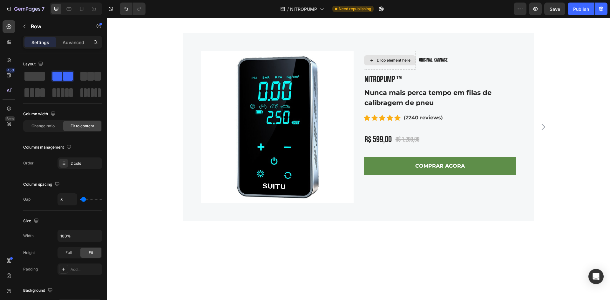
click at [387, 63] on div "Drop element here" at bounding box center [394, 60] width 34 height 5
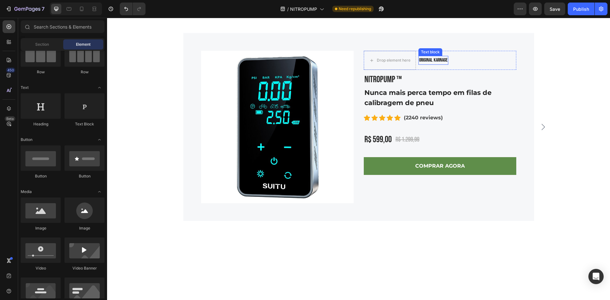
click at [442, 64] on p "ORIGINAL KARNAGE" at bounding box center [433, 61] width 29 height 8
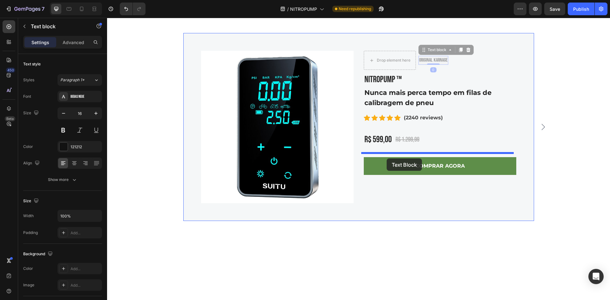
scroll to position [2194, 0]
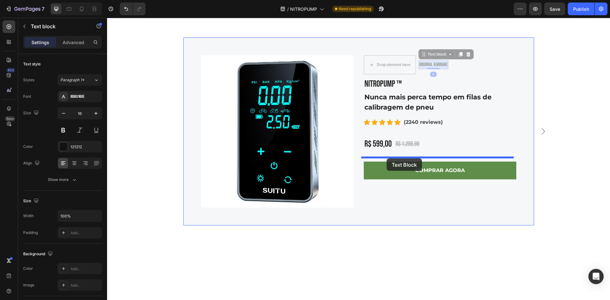
drag, startPoint x: 431, startPoint y: 141, endPoint x: 401, endPoint y: 156, distance: 33.4
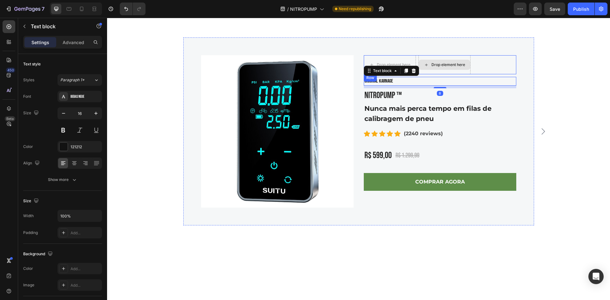
click at [485, 74] on div "Drop element here Drop element here Row" at bounding box center [440, 64] width 153 height 19
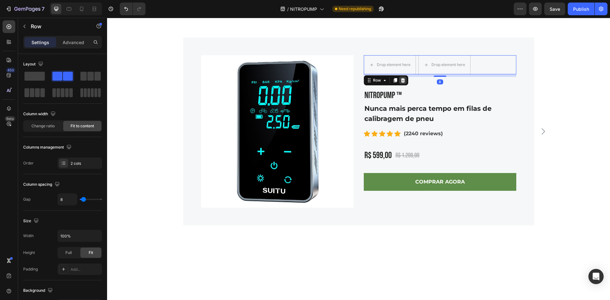
click at [401, 83] on icon at bounding box center [403, 80] width 5 height 5
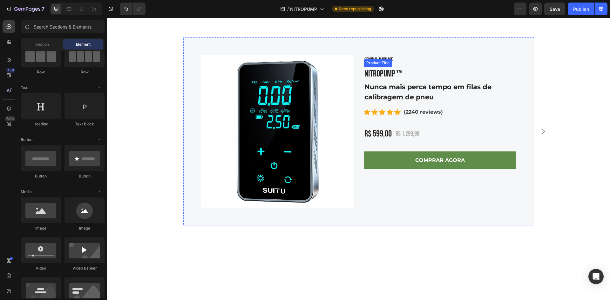
click at [392, 64] on p "ORIGINAL KARNAGE" at bounding box center [440, 60] width 151 height 8
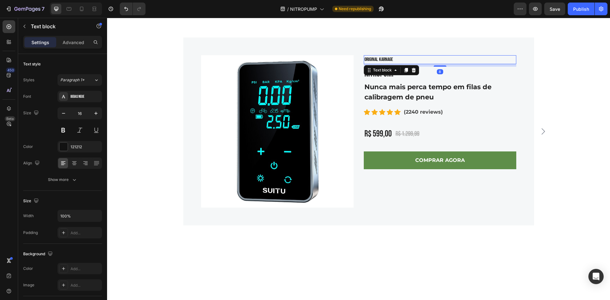
click at [552, 143] on div "Product Images ORIGINAL KARNAGE Text block 8 NITROPUMP ™ Product Title Nunca ma…" at bounding box center [359, 132] width 494 height 188
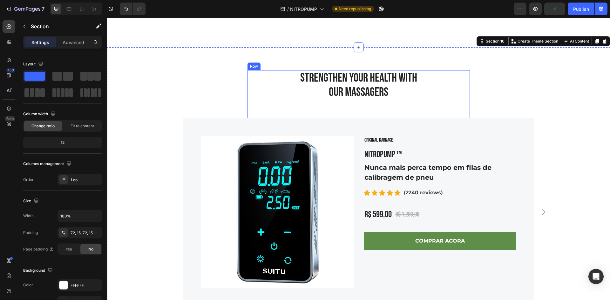
scroll to position [2289, 0]
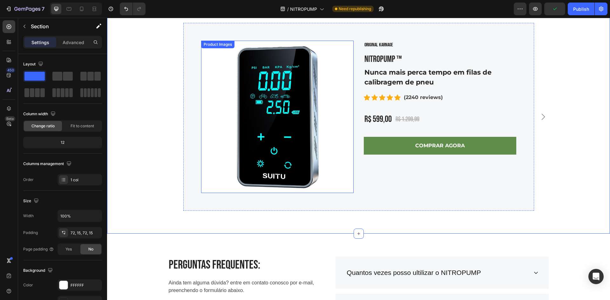
click at [293, 130] on img at bounding box center [277, 117] width 153 height 153
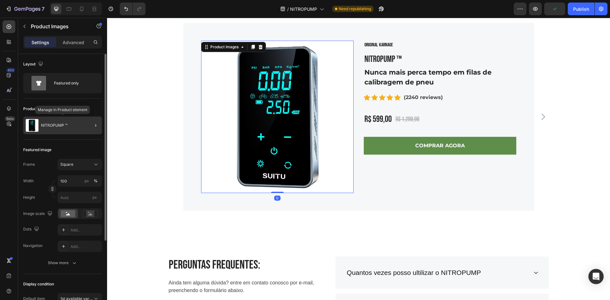
click at [78, 128] on div "NITROPUMP ™" at bounding box center [62, 126] width 79 height 18
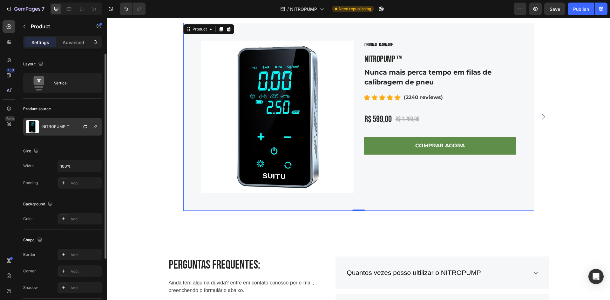
click at [59, 125] on p "NITROPUMP ™" at bounding box center [55, 127] width 26 height 4
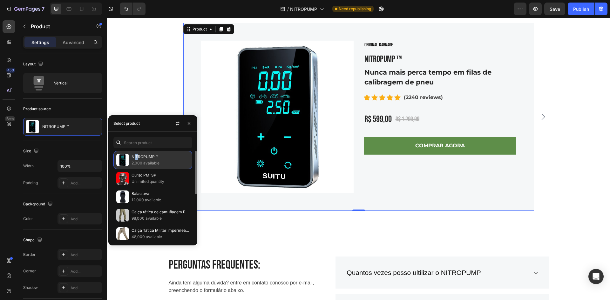
click at [138, 154] on div "NITROPUMP ™ 2,000 available" at bounding box center [152, 160] width 79 height 18
click at [142, 156] on p "NITROPUMP ™" at bounding box center [161, 157] width 58 height 6
click at [164, 97] on div "Product Images ORIGINAL KARNAGE Text block NITROPUMP ™ Product Title Nunca mais…" at bounding box center [359, 117] width 494 height 188
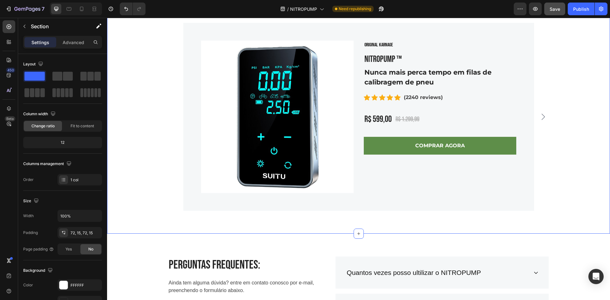
click at [561, 7] on button "Save" at bounding box center [555, 9] width 21 height 13
drag, startPoint x: 578, startPoint y: 8, endPoint x: 576, endPoint y: 12, distance: 4.6
click at [579, 8] on div "Publish" at bounding box center [581, 9] width 16 height 7
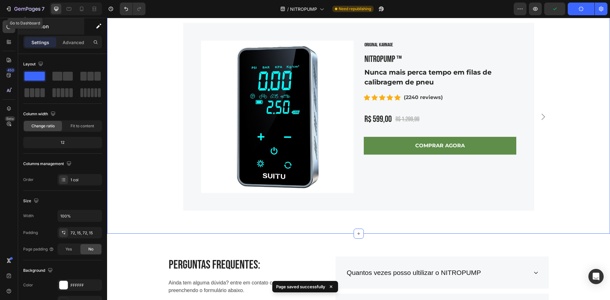
click at [11, 10] on icon "button" at bounding box center [8, 9] width 6 height 6
